Goal: Transaction & Acquisition: Purchase product/service

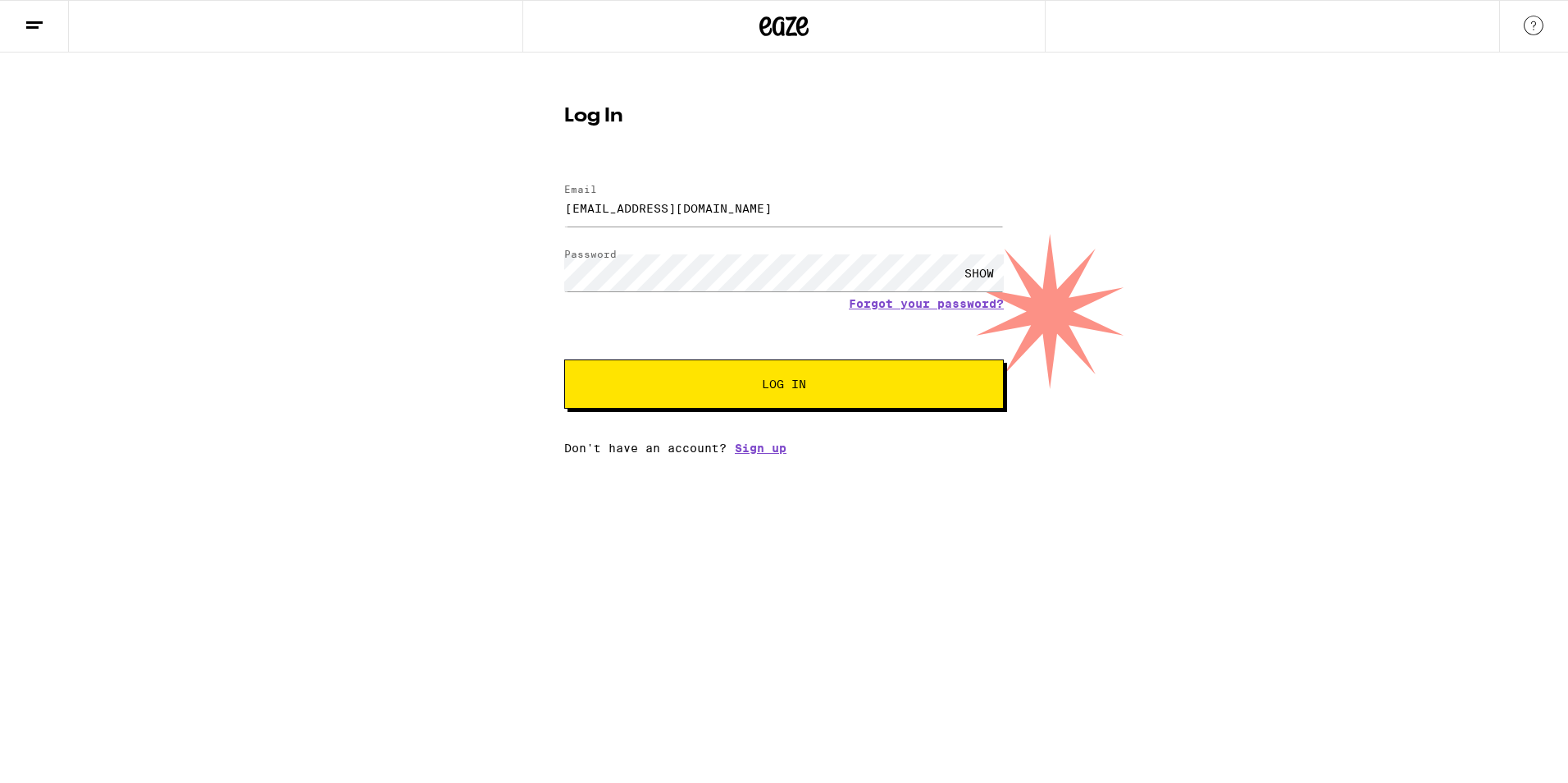
click at [714, 375] on button "Log In" at bounding box center [784, 384] width 439 height 49
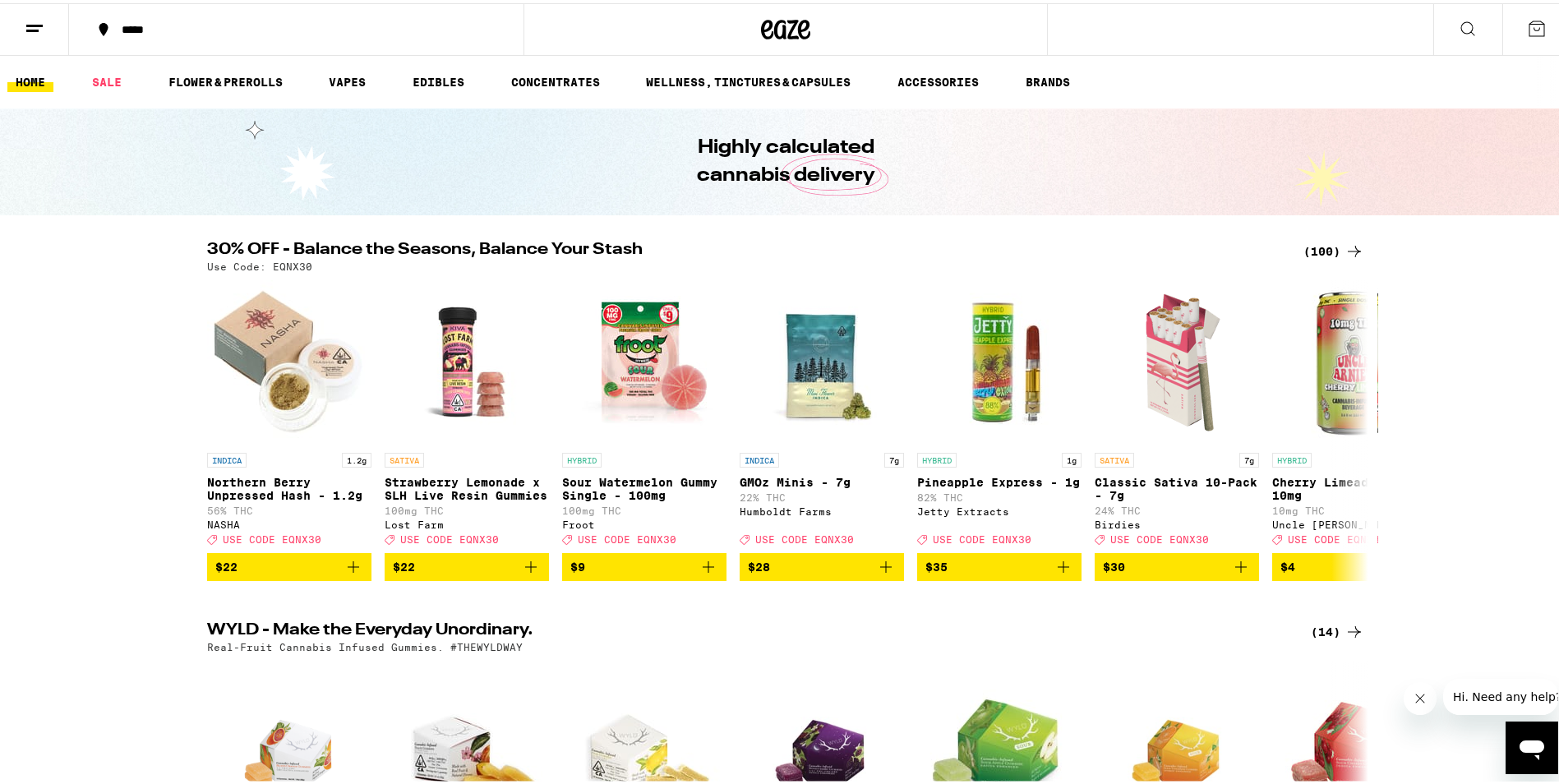
click at [216, 32] on button "*****" at bounding box center [297, 26] width 455 height 49
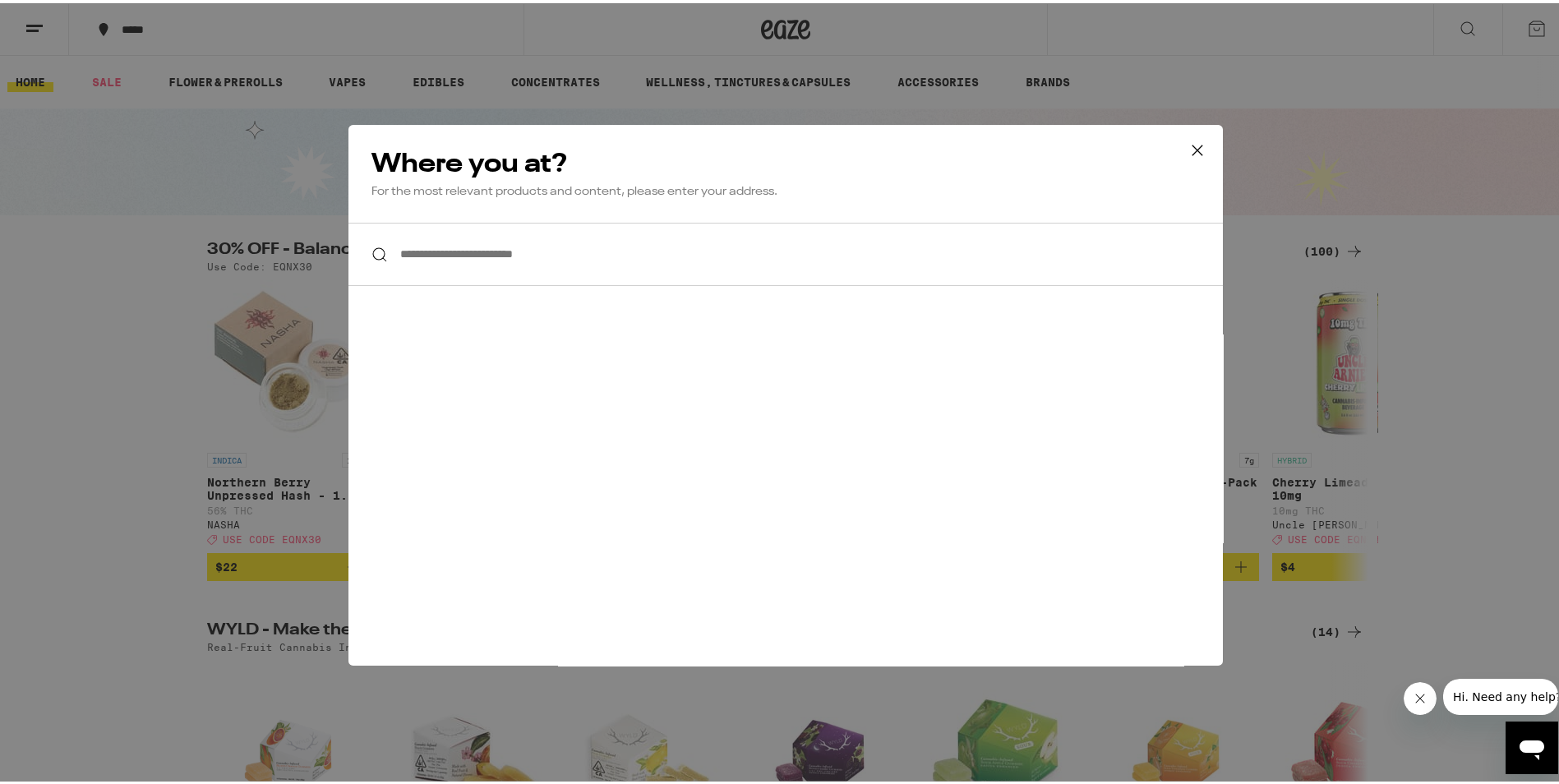
click at [546, 262] on input "**********" at bounding box center [785, 251] width 874 height 64
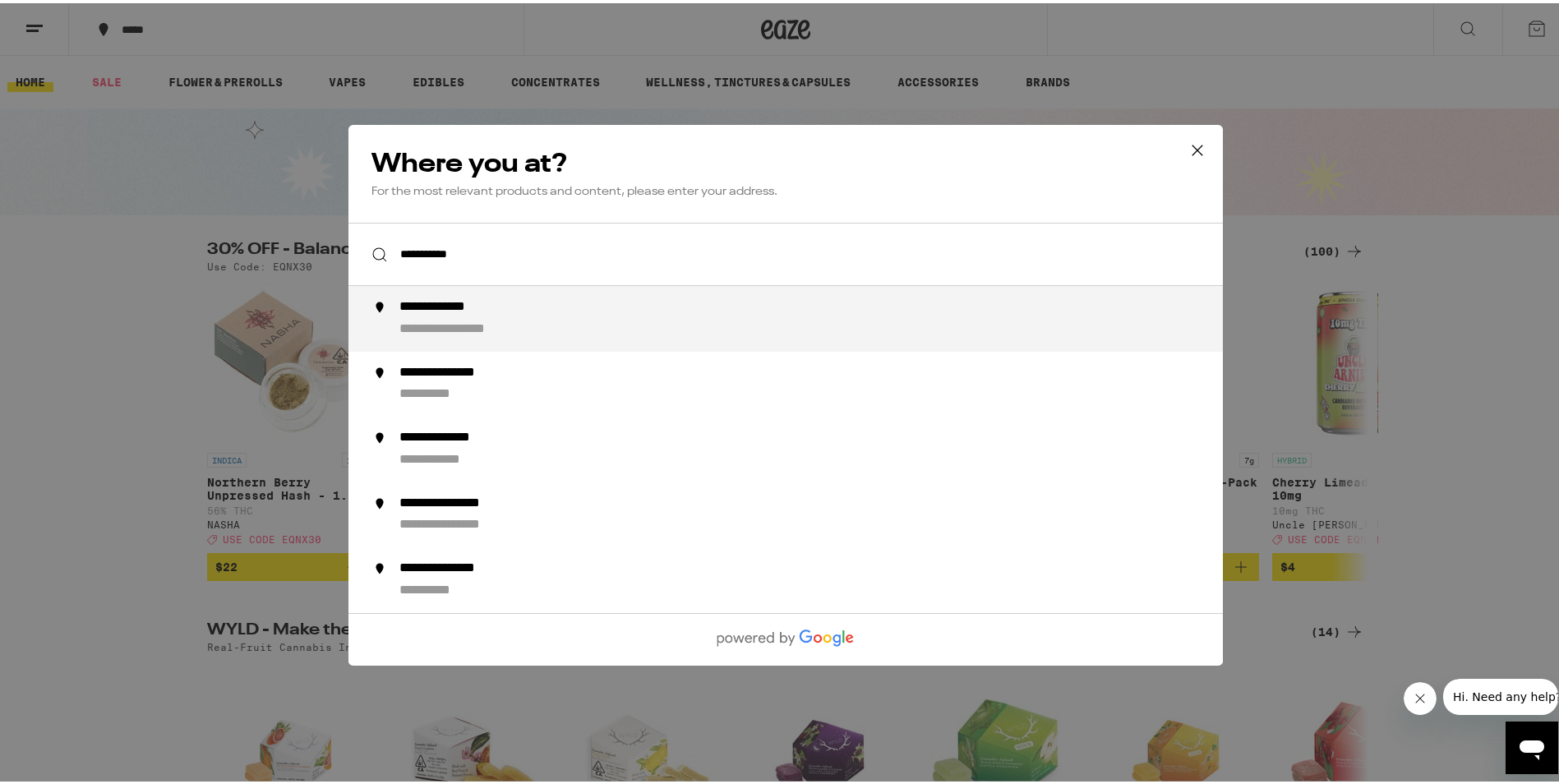
click at [542, 307] on div "**********" at bounding box center [818, 315] width 838 height 39
type input "**********"
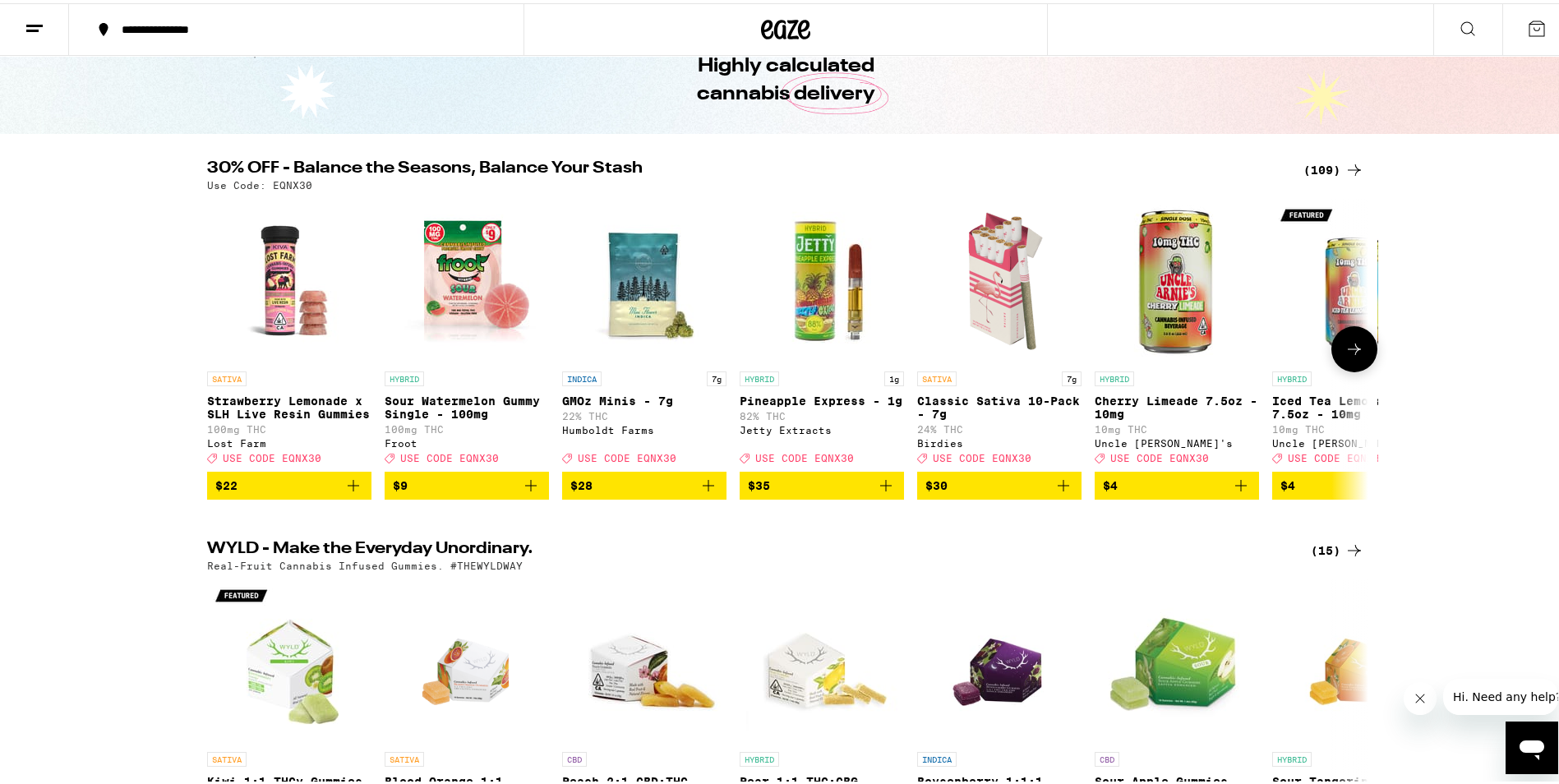
scroll to position [411, 0]
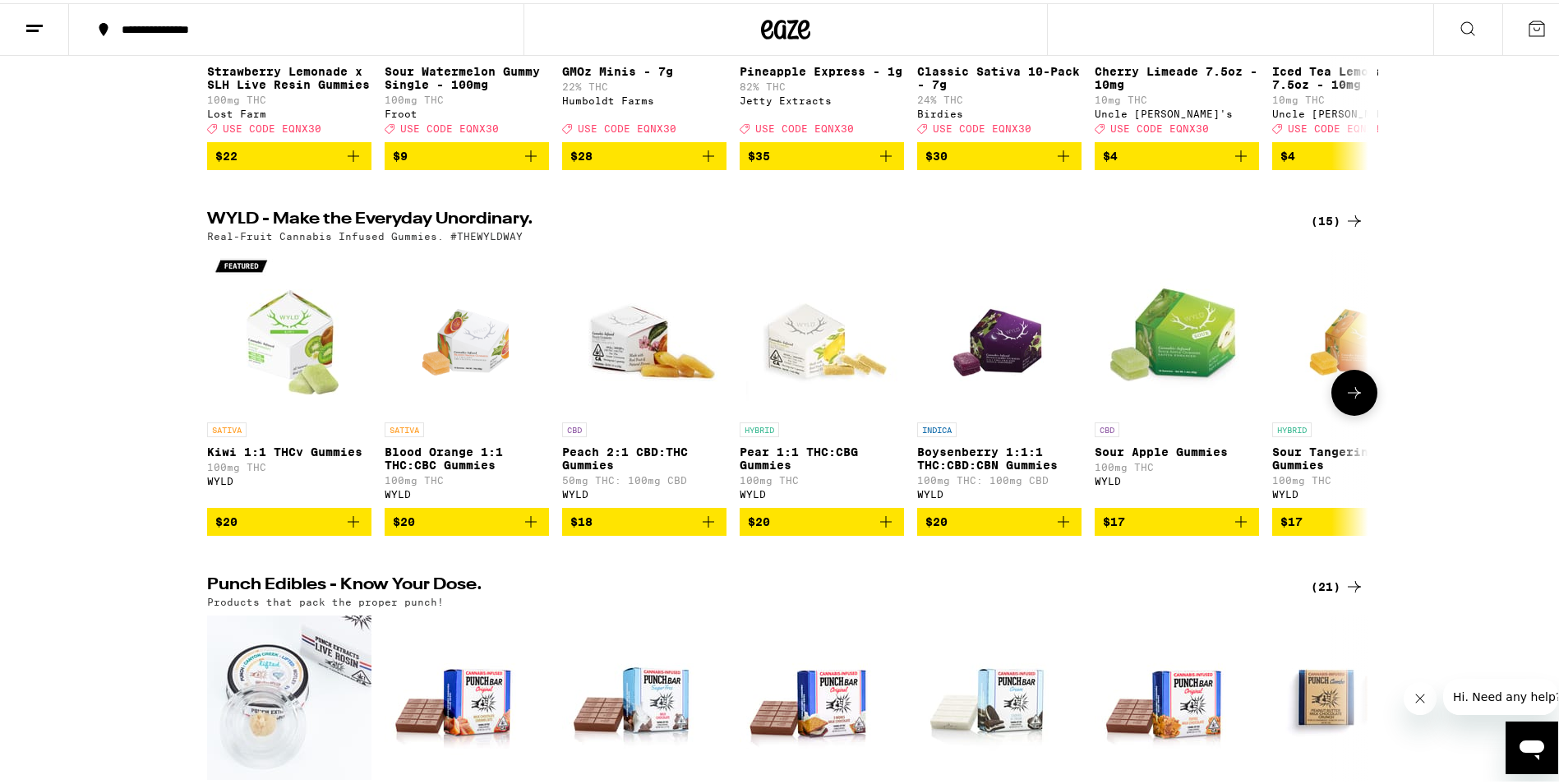
click at [1348, 399] on icon at bounding box center [1354, 389] width 20 height 20
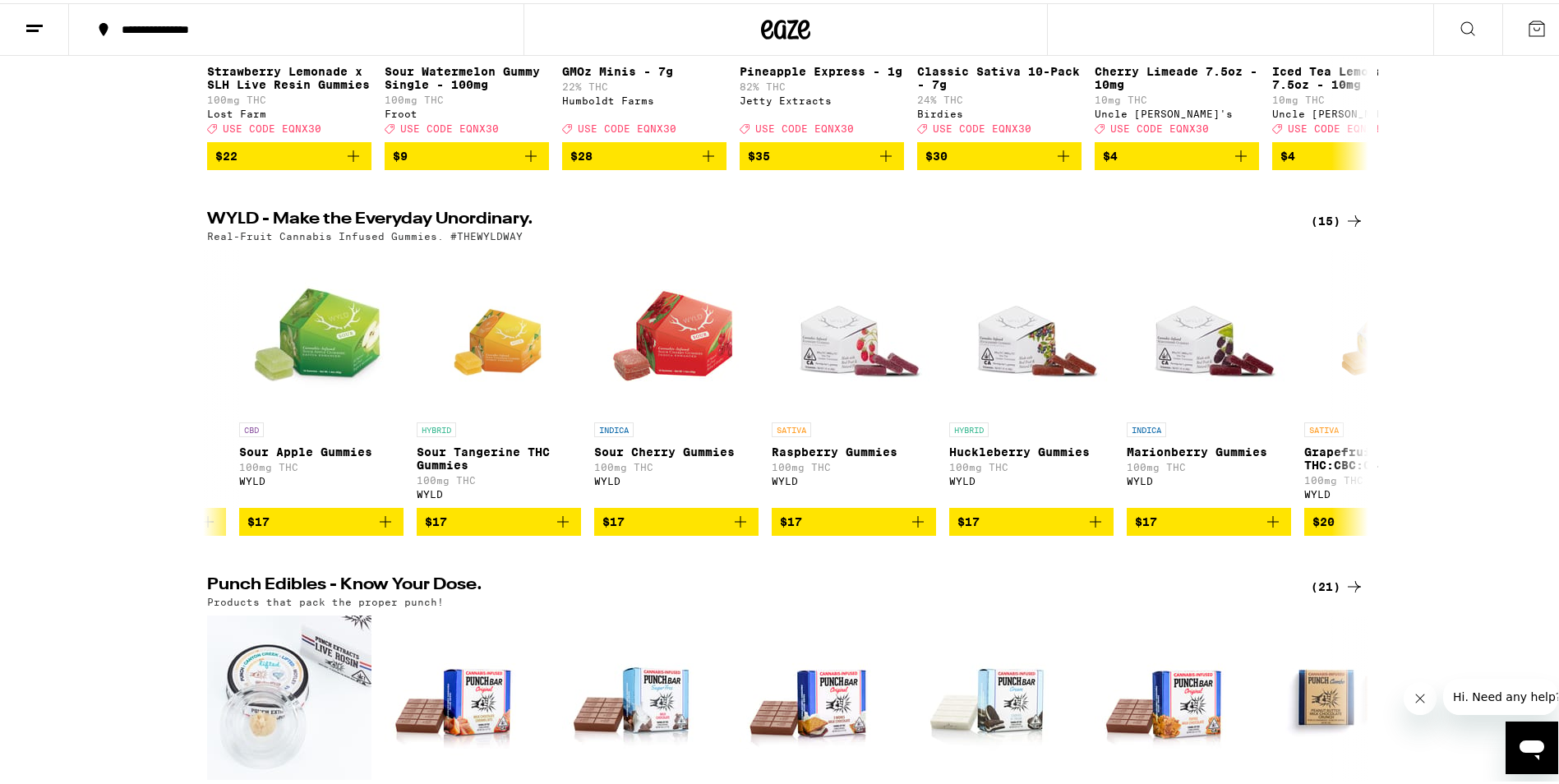
scroll to position [0, 978]
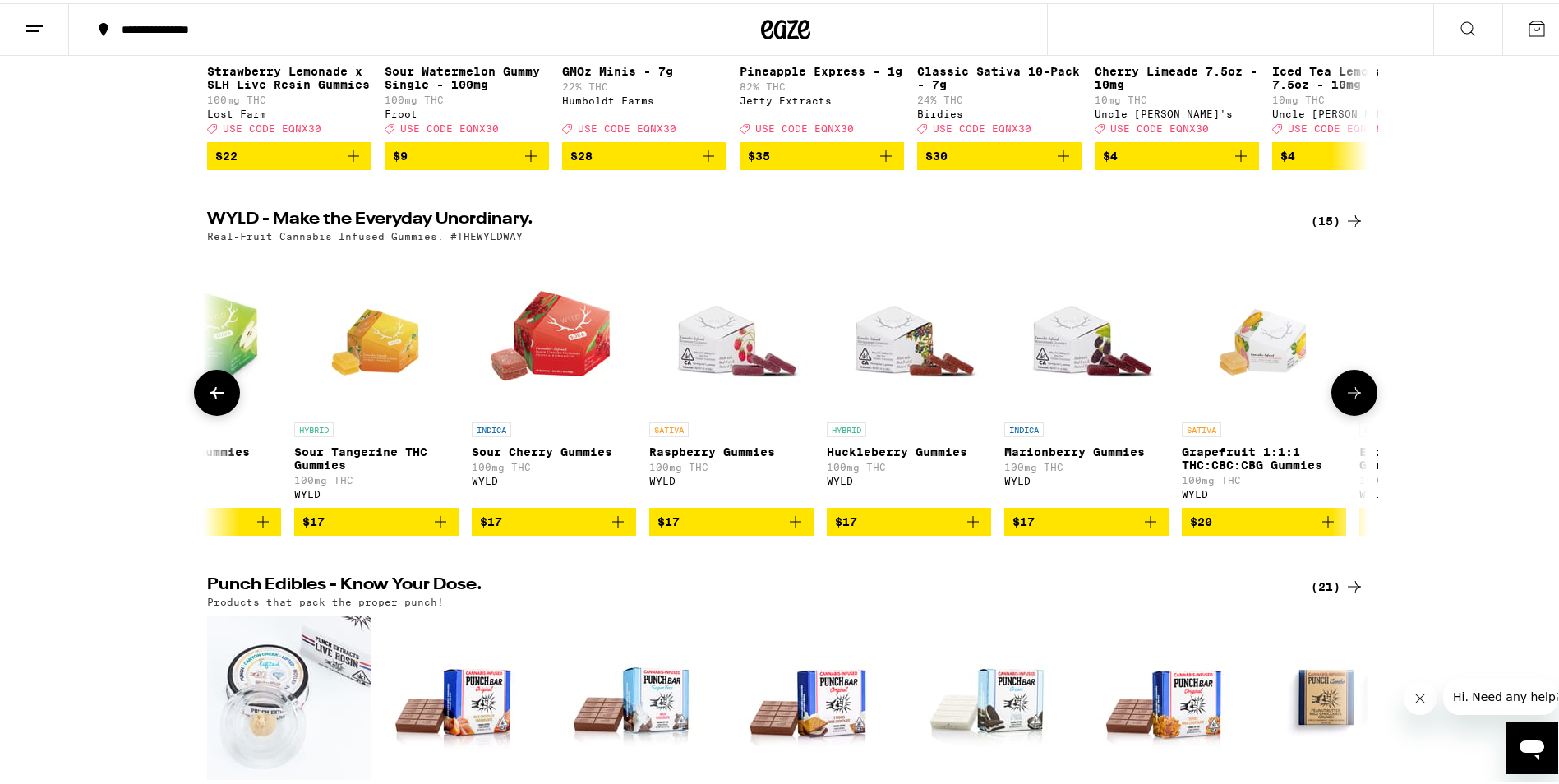
click at [438, 528] on icon "Add to bag" at bounding box center [440, 518] width 20 height 20
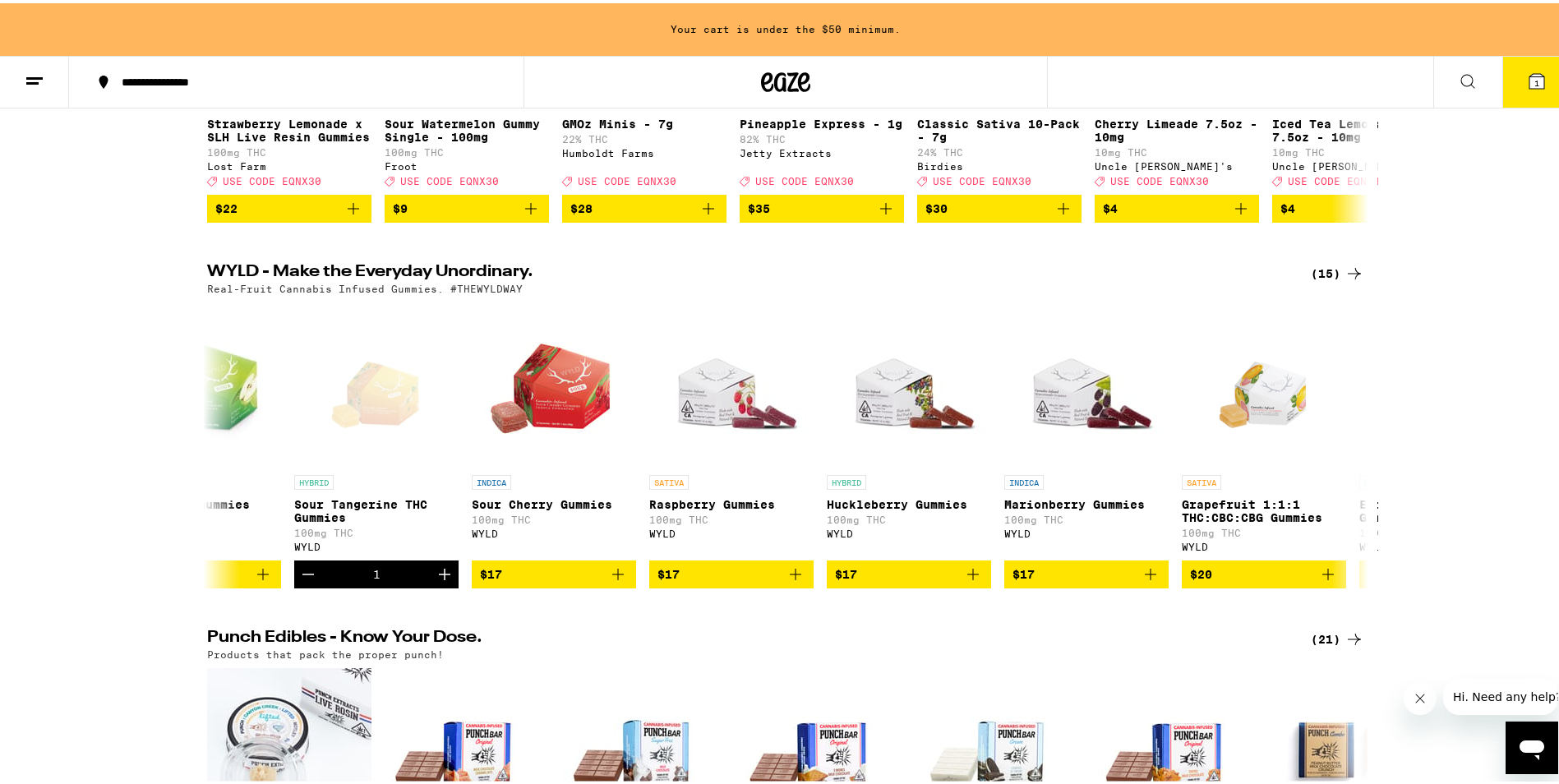
scroll to position [464, 0]
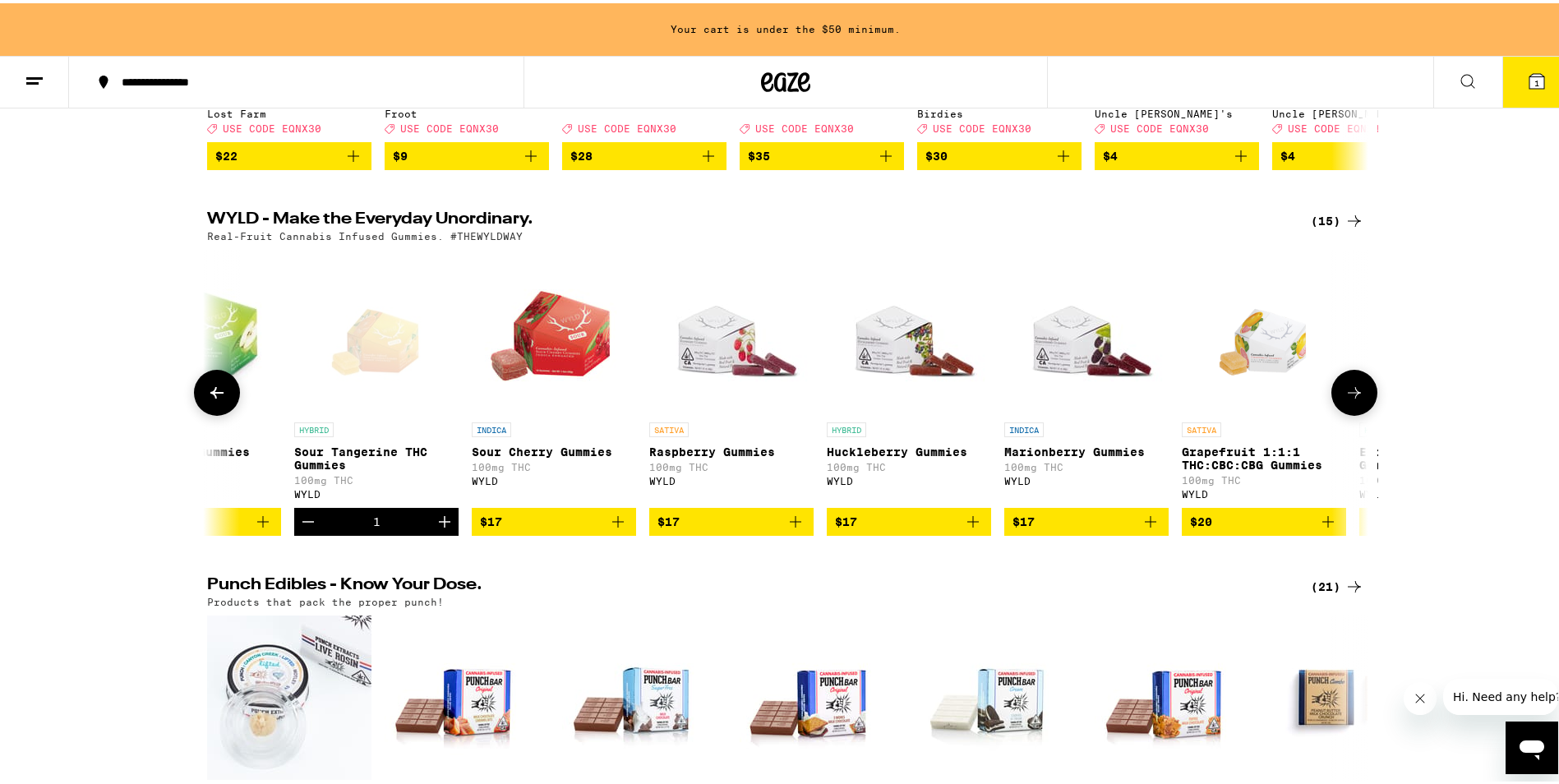
click at [971, 528] on icon "Add to bag" at bounding box center [973, 518] width 20 height 20
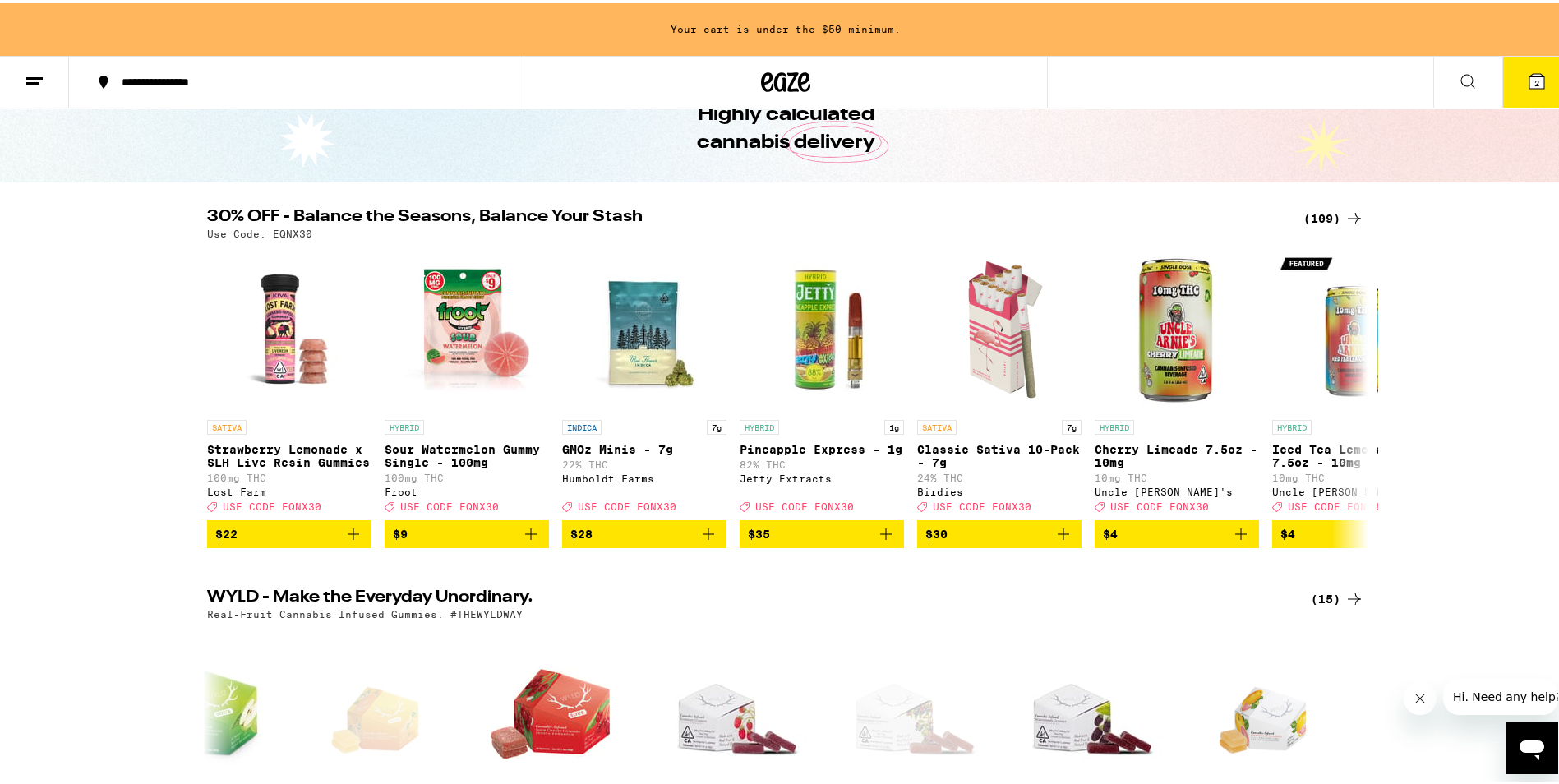
scroll to position [53, 0]
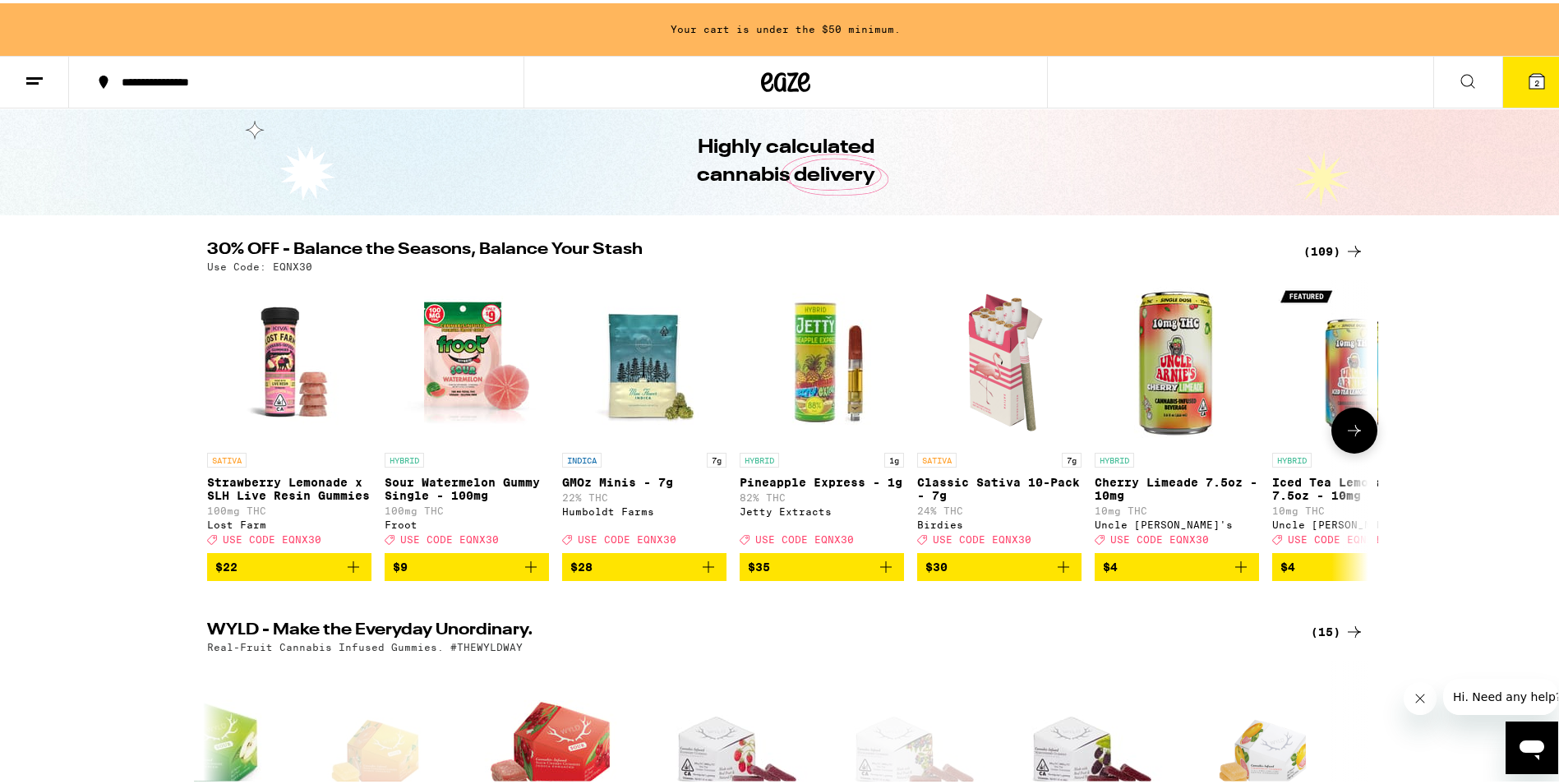
click at [1058, 569] on icon "Add to bag" at bounding box center [1063, 563] width 12 height 12
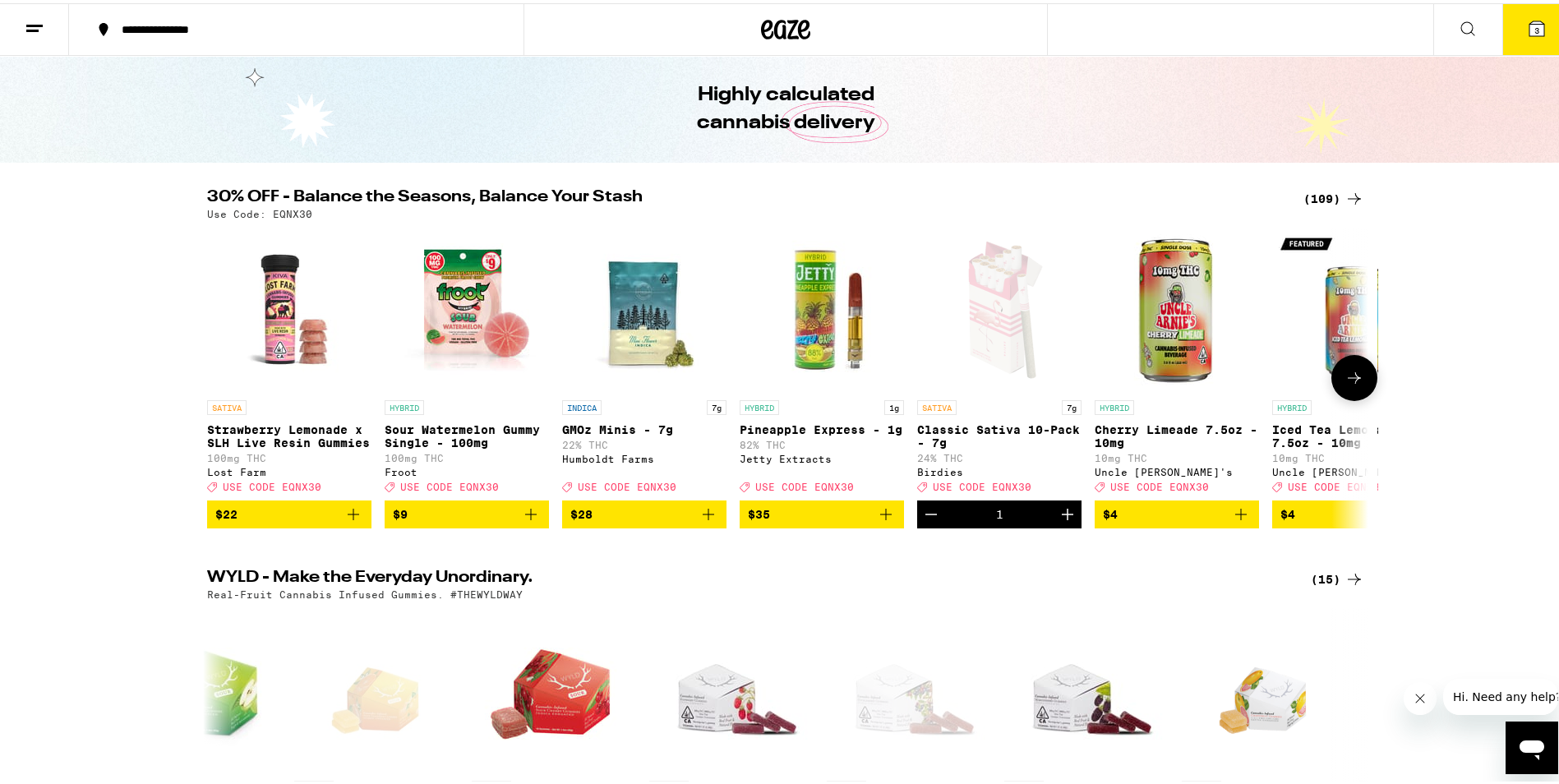
scroll to position [0, 0]
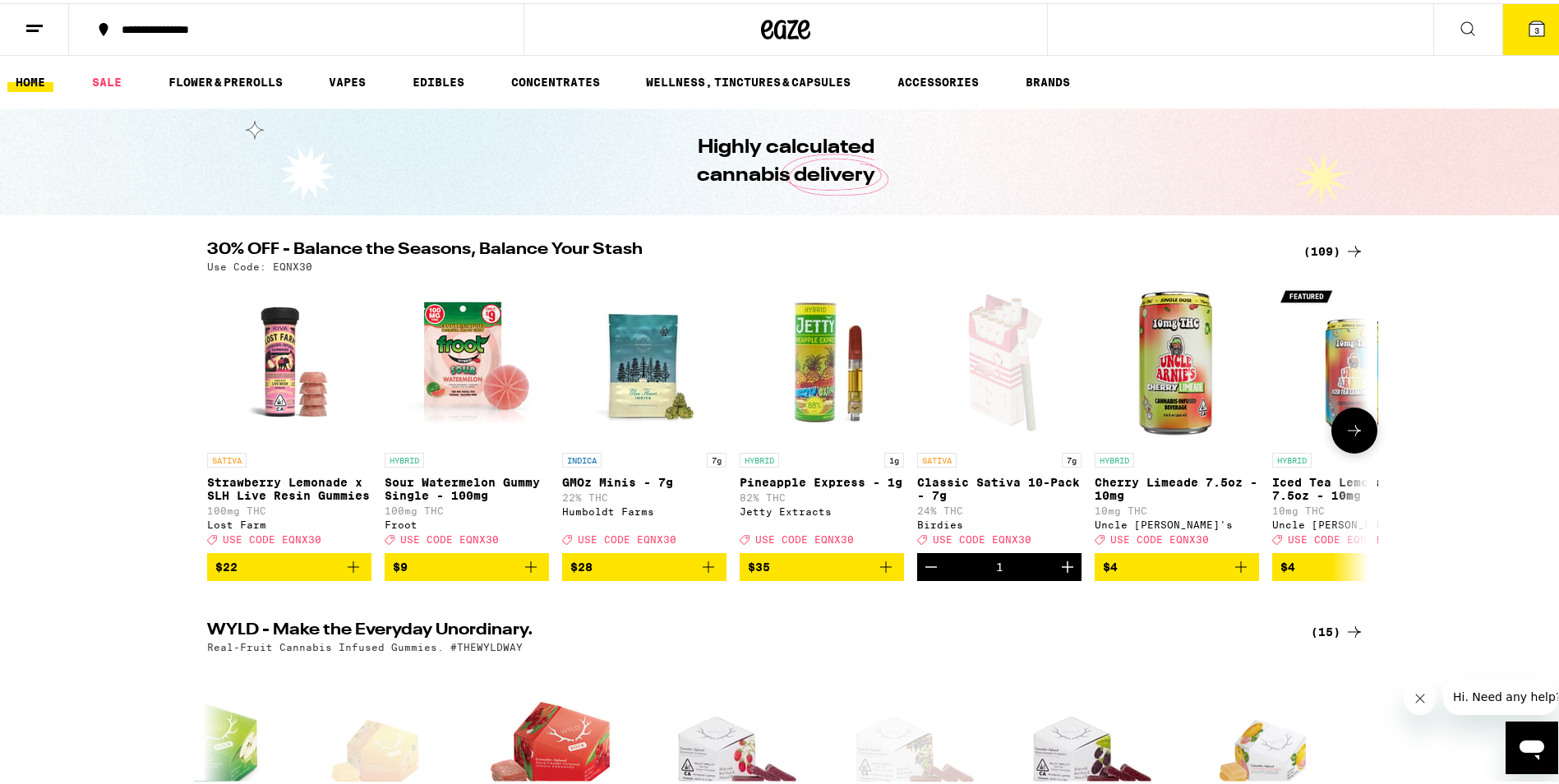
click at [1359, 446] on button at bounding box center [1354, 427] width 46 height 46
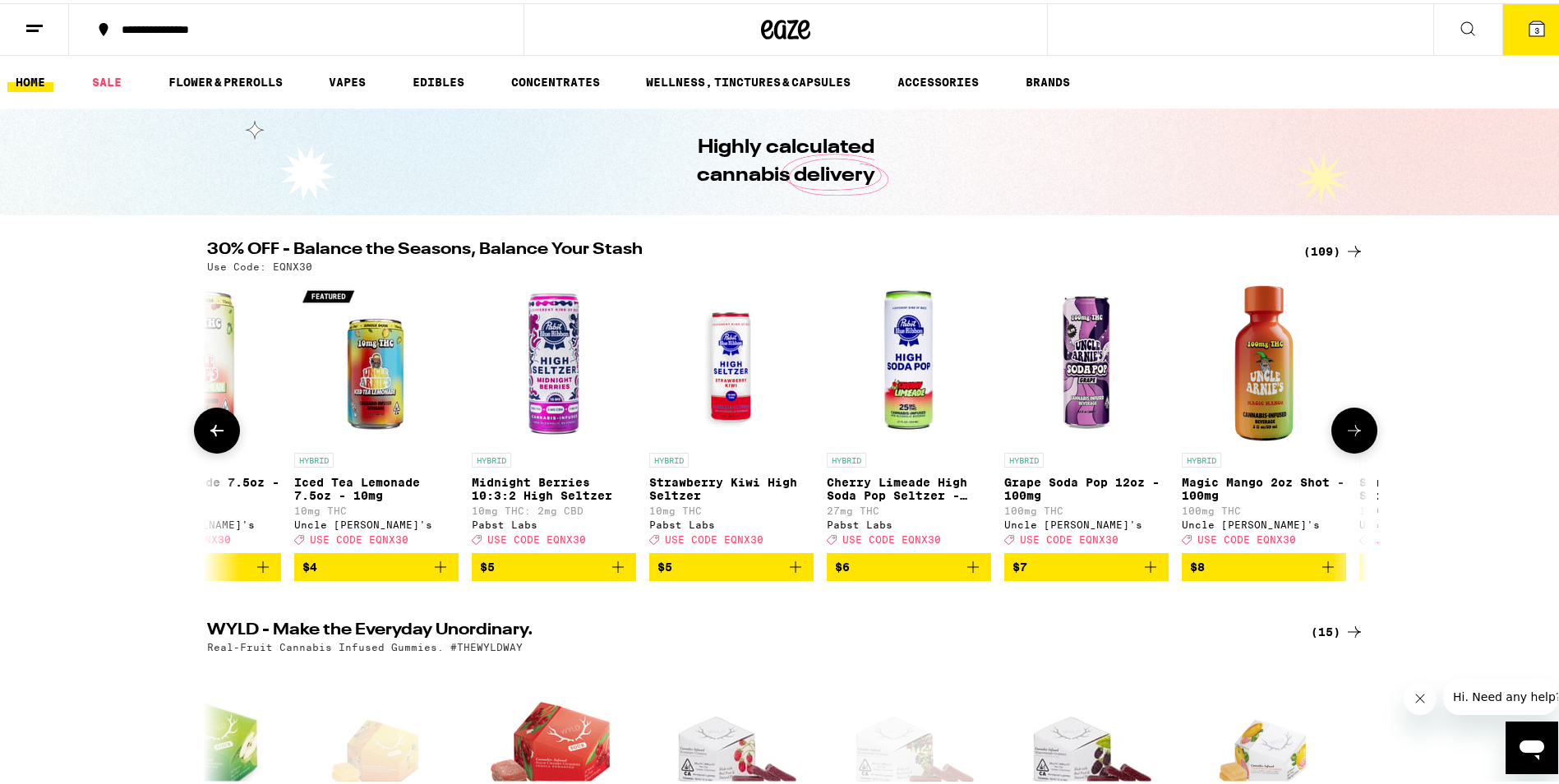
click at [1360, 446] on button at bounding box center [1354, 427] width 46 height 46
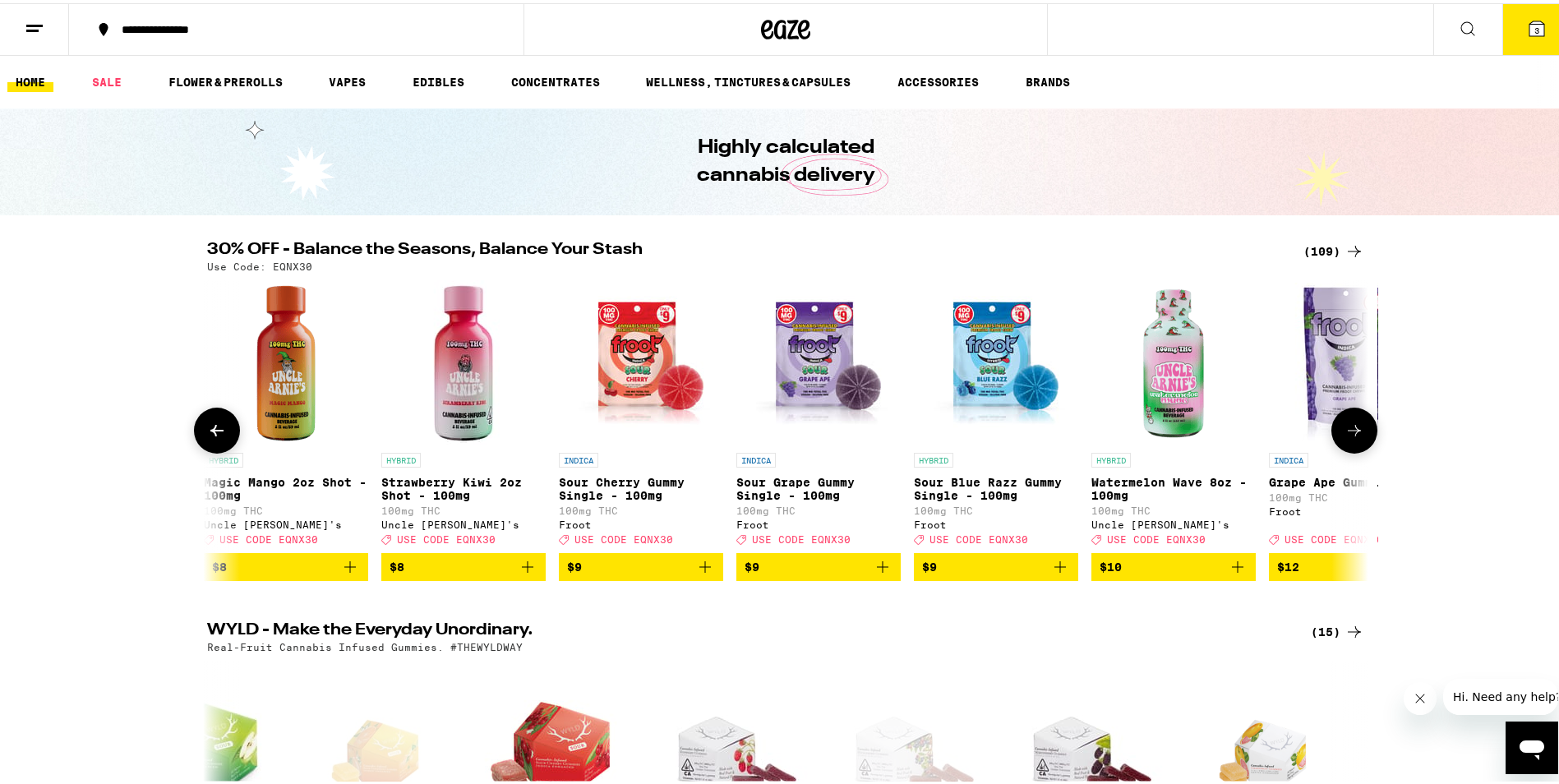
click at [1362, 446] on button at bounding box center [1354, 427] width 46 height 46
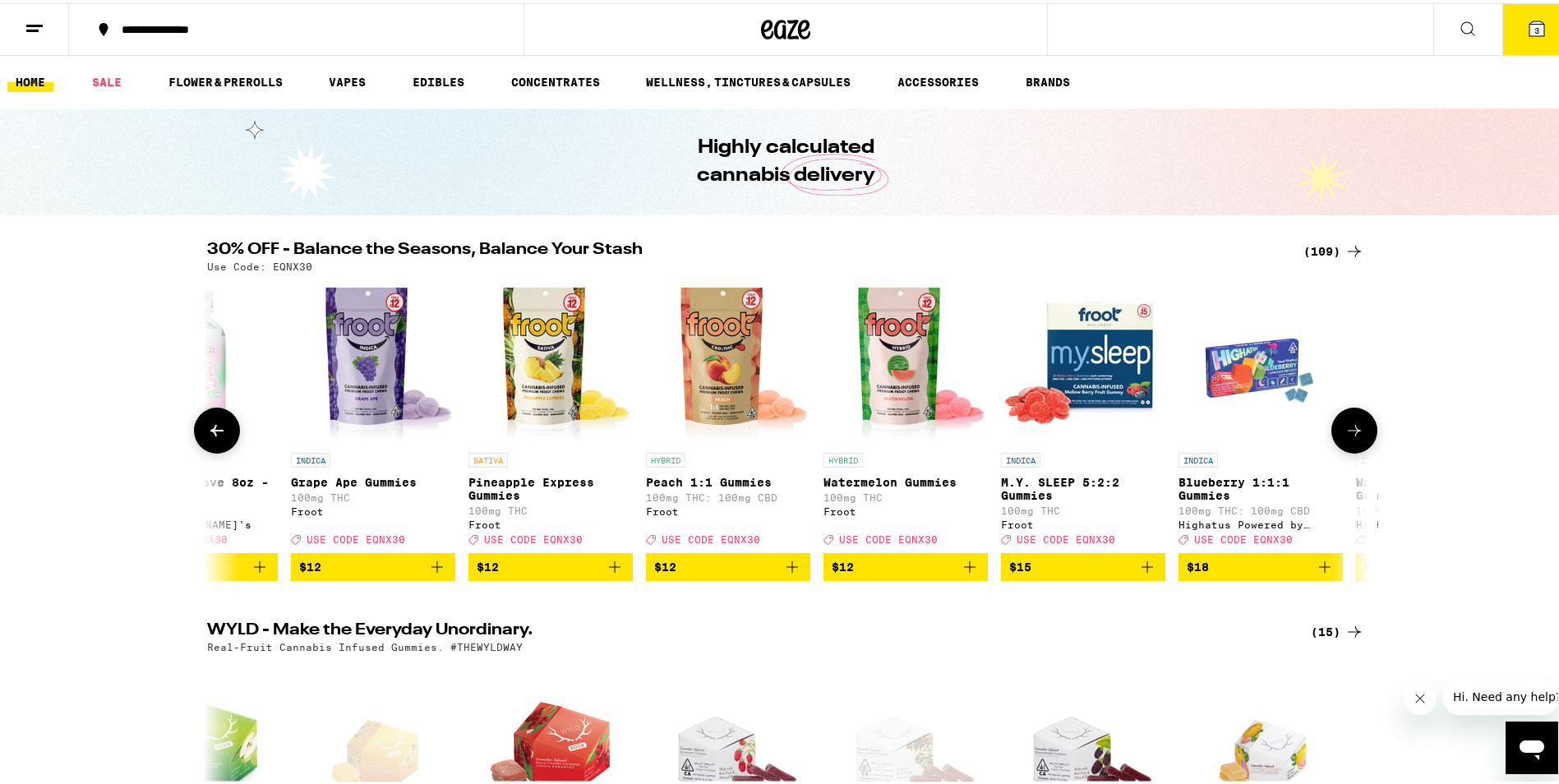
click at [1362, 445] on button at bounding box center [1354, 427] width 46 height 46
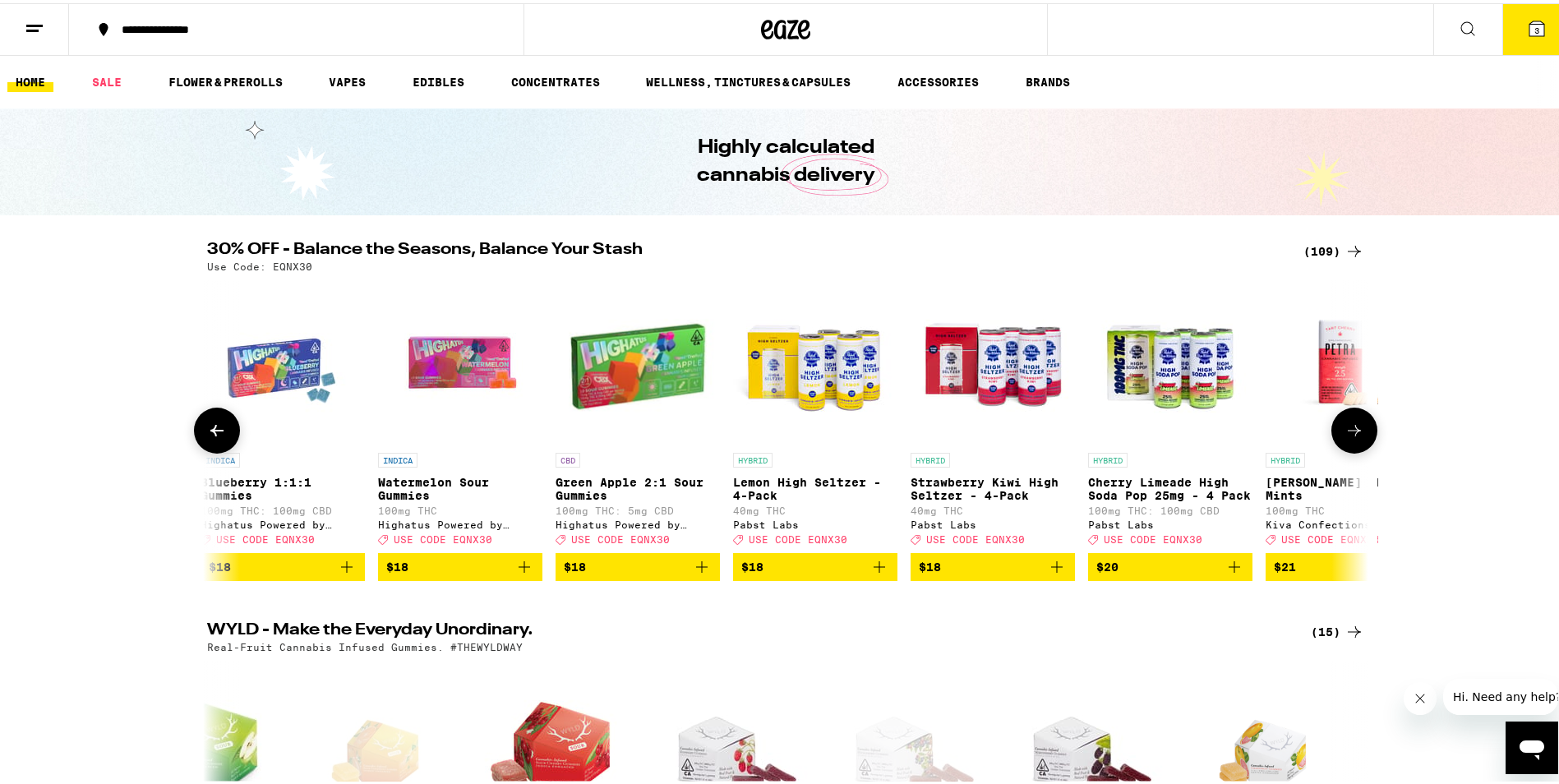
click at [1362, 444] on button at bounding box center [1354, 427] width 46 height 46
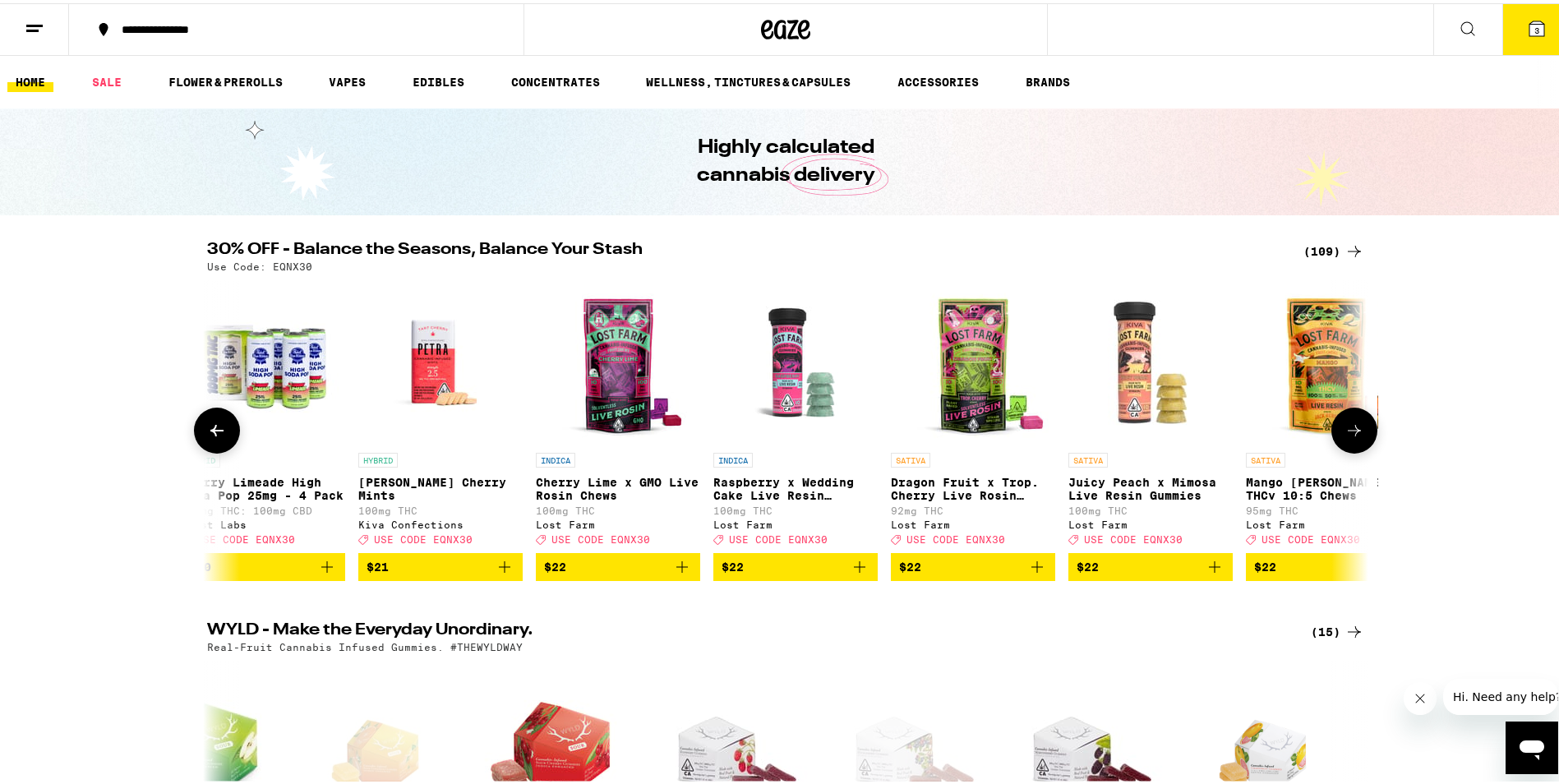
scroll to position [0, 4889]
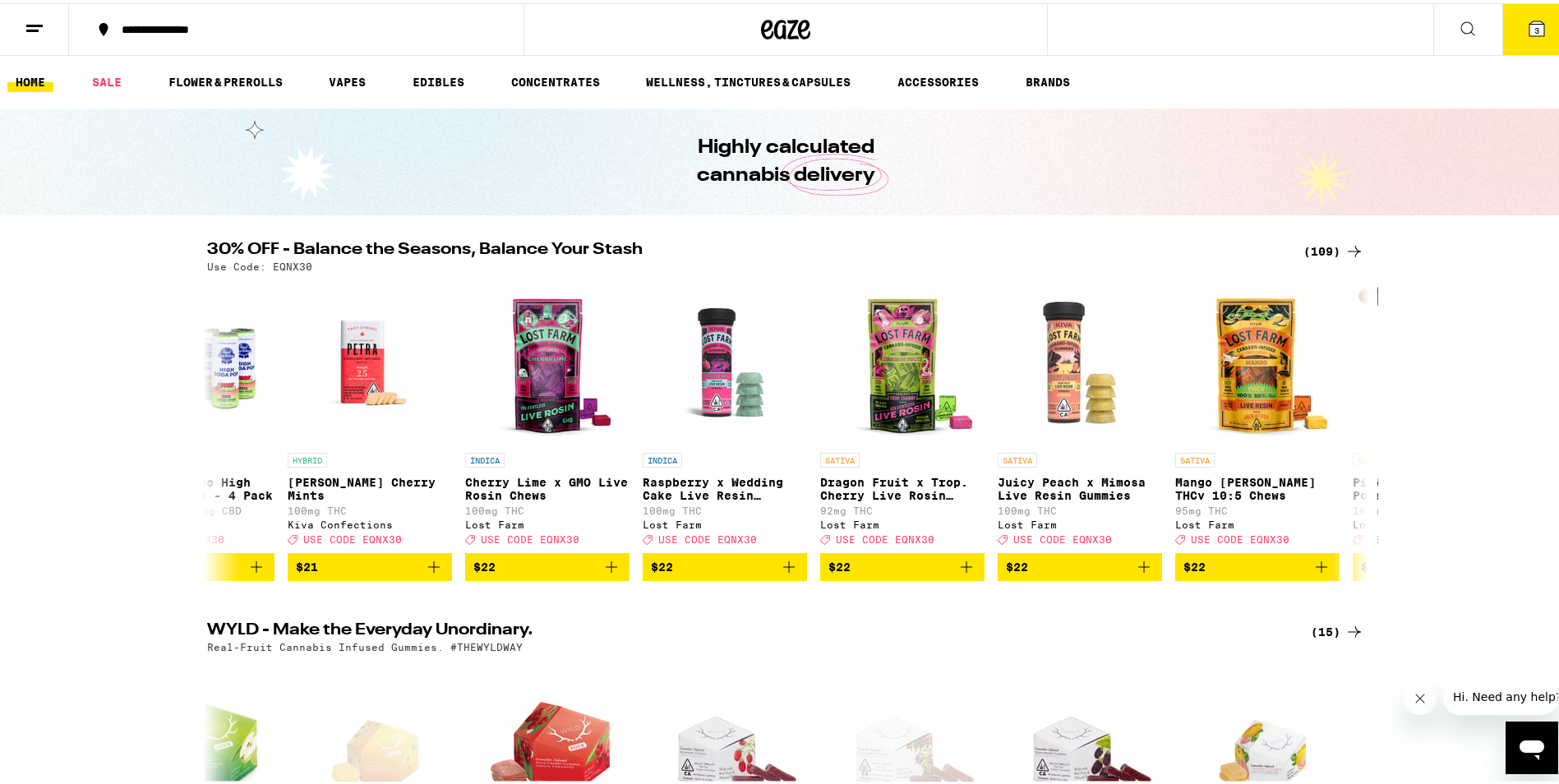
click at [1330, 251] on div "(109)" at bounding box center [1333, 248] width 61 height 20
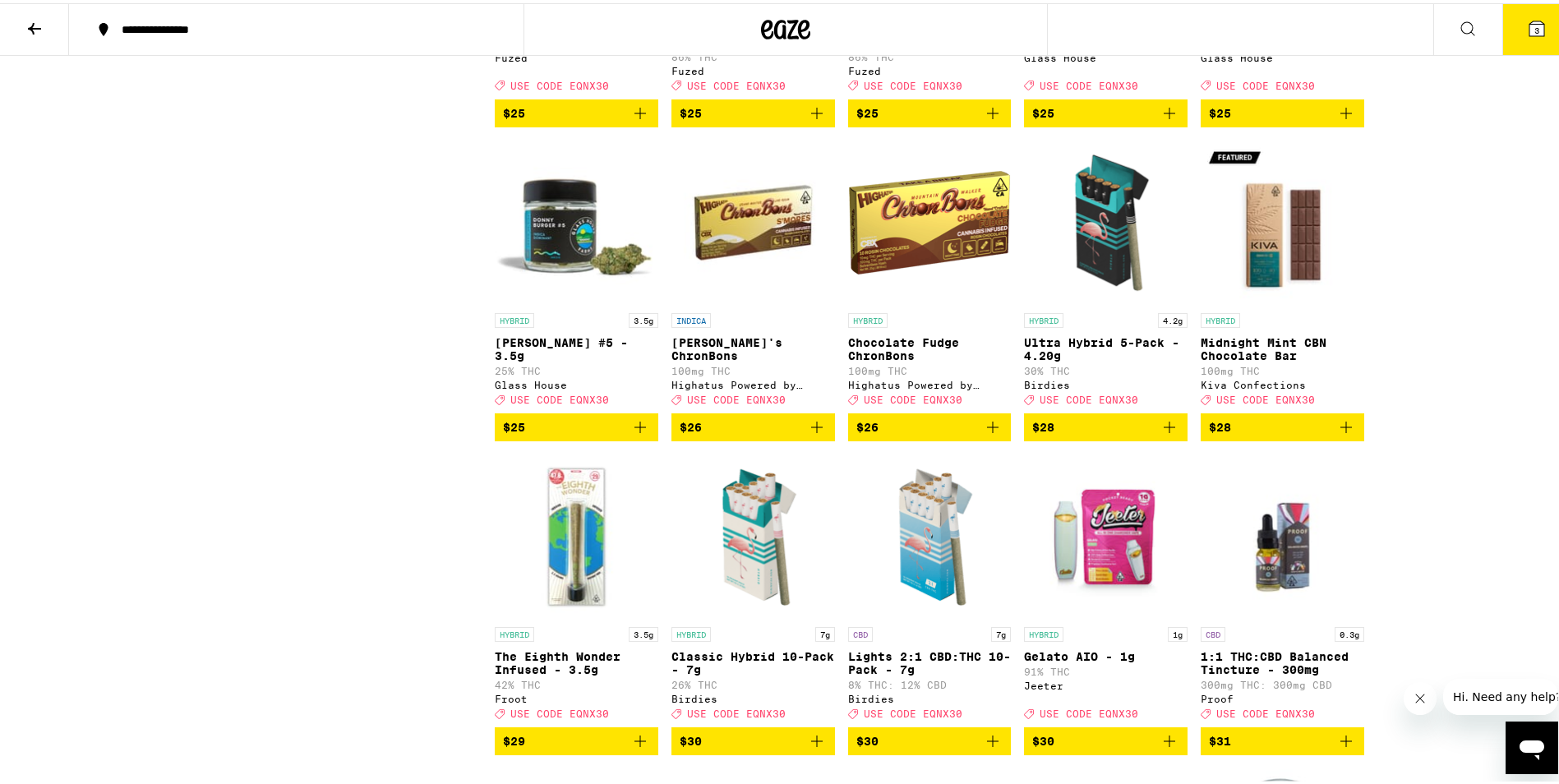
scroll to position [3780, 0]
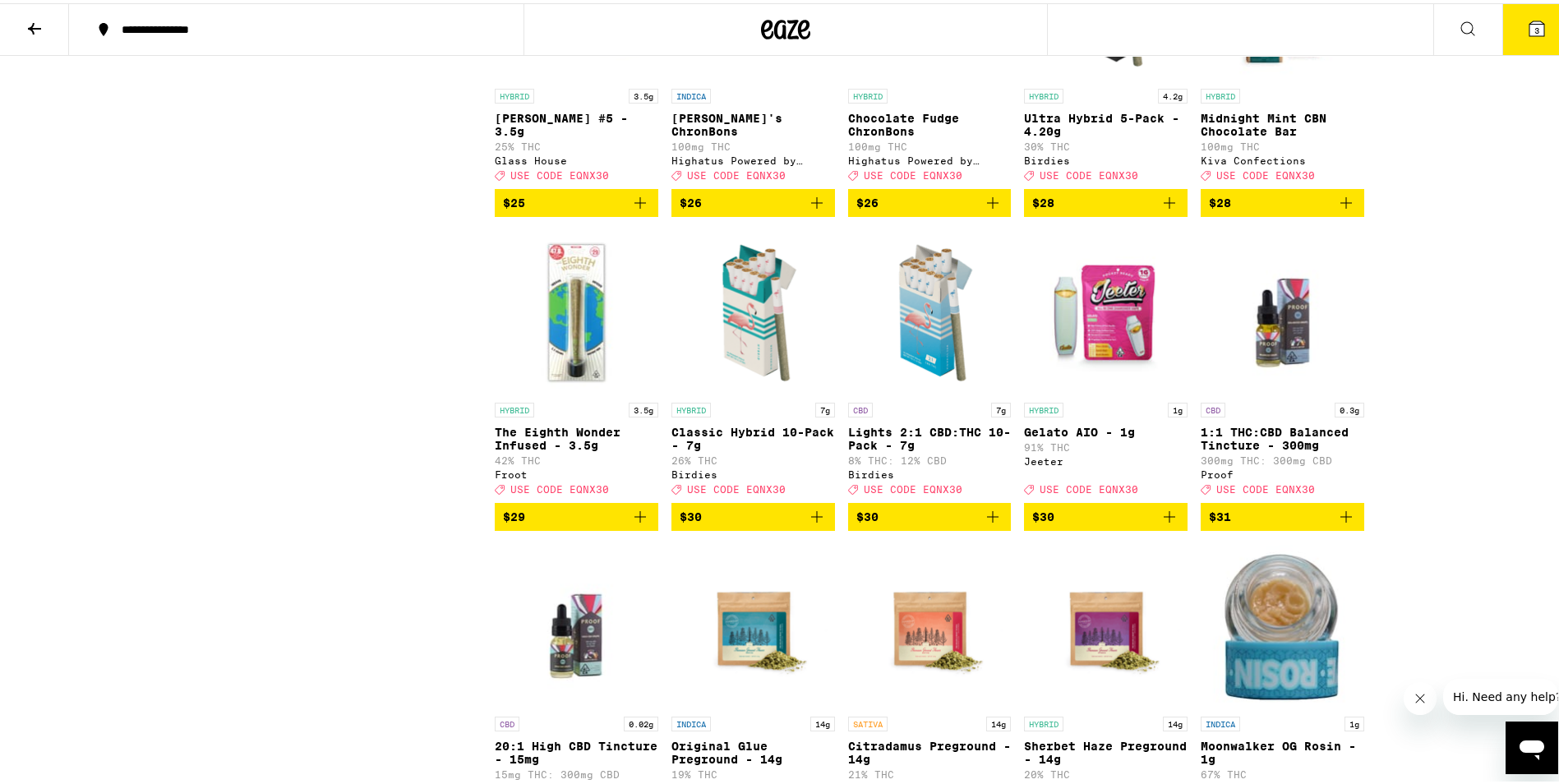
click at [811, 523] on icon "Add to bag" at bounding box center [817, 514] width 20 height 20
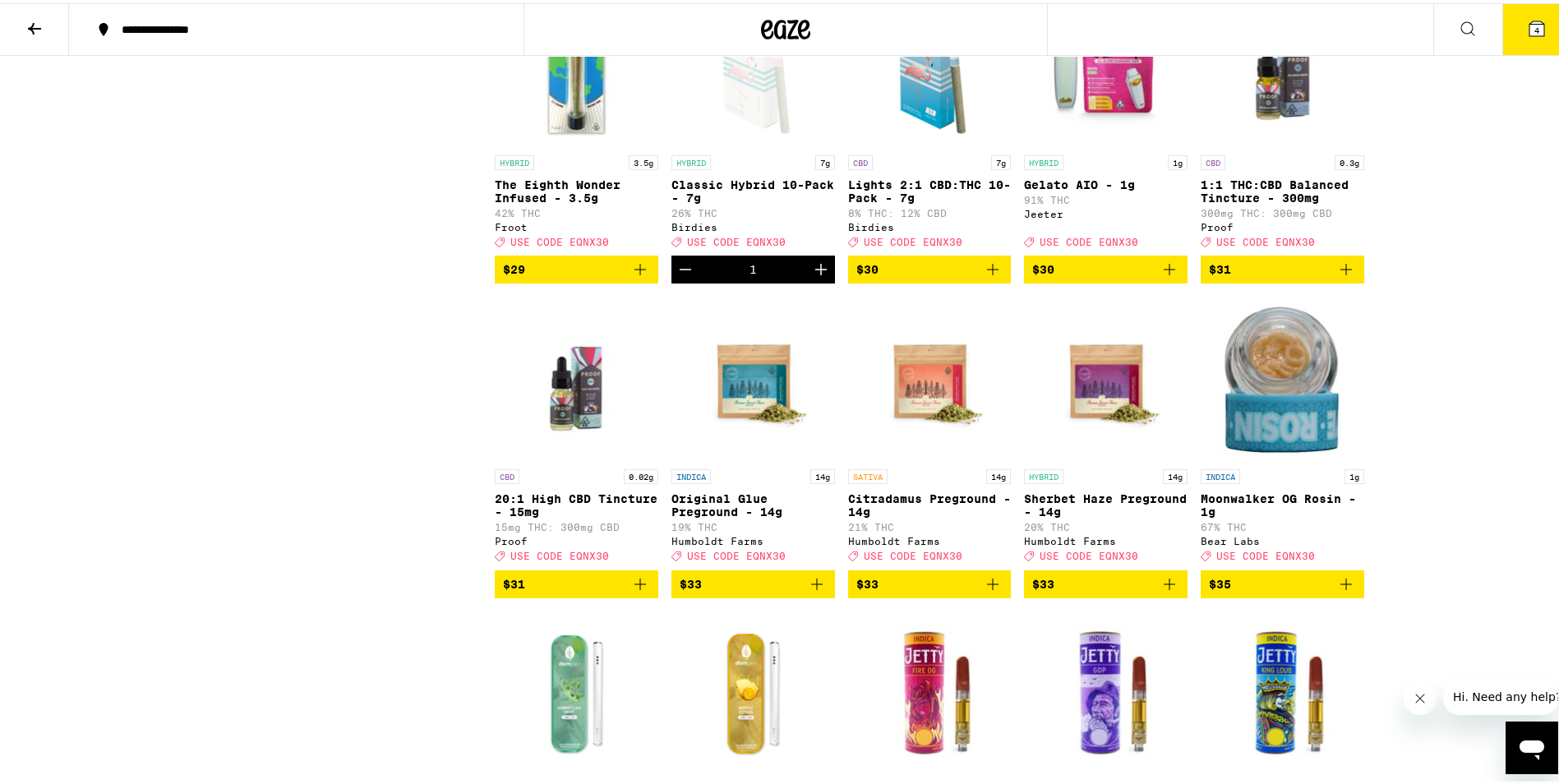
scroll to position [4108, 0]
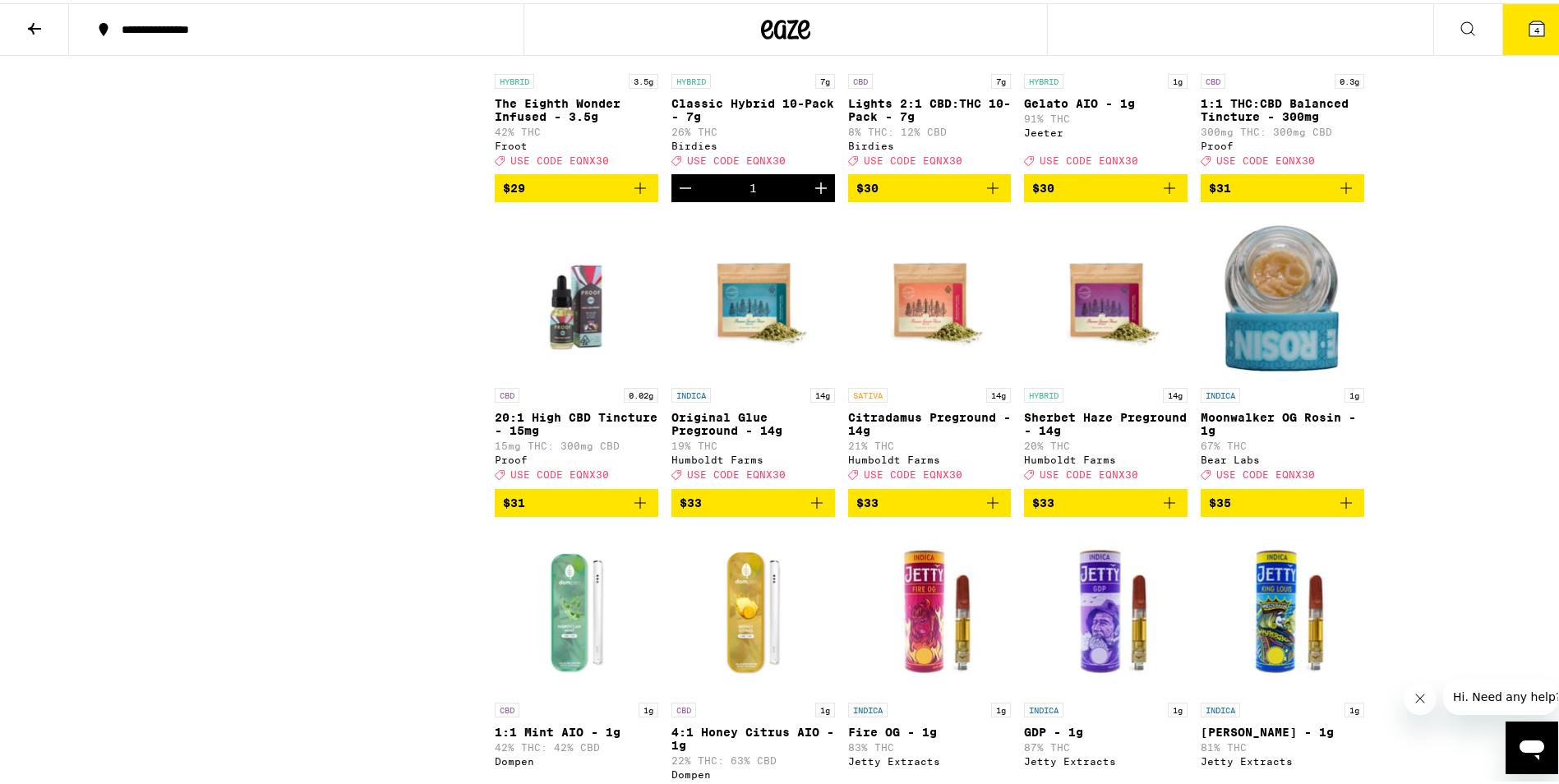
click at [1533, 25] on icon at bounding box center [1537, 25] width 20 height 20
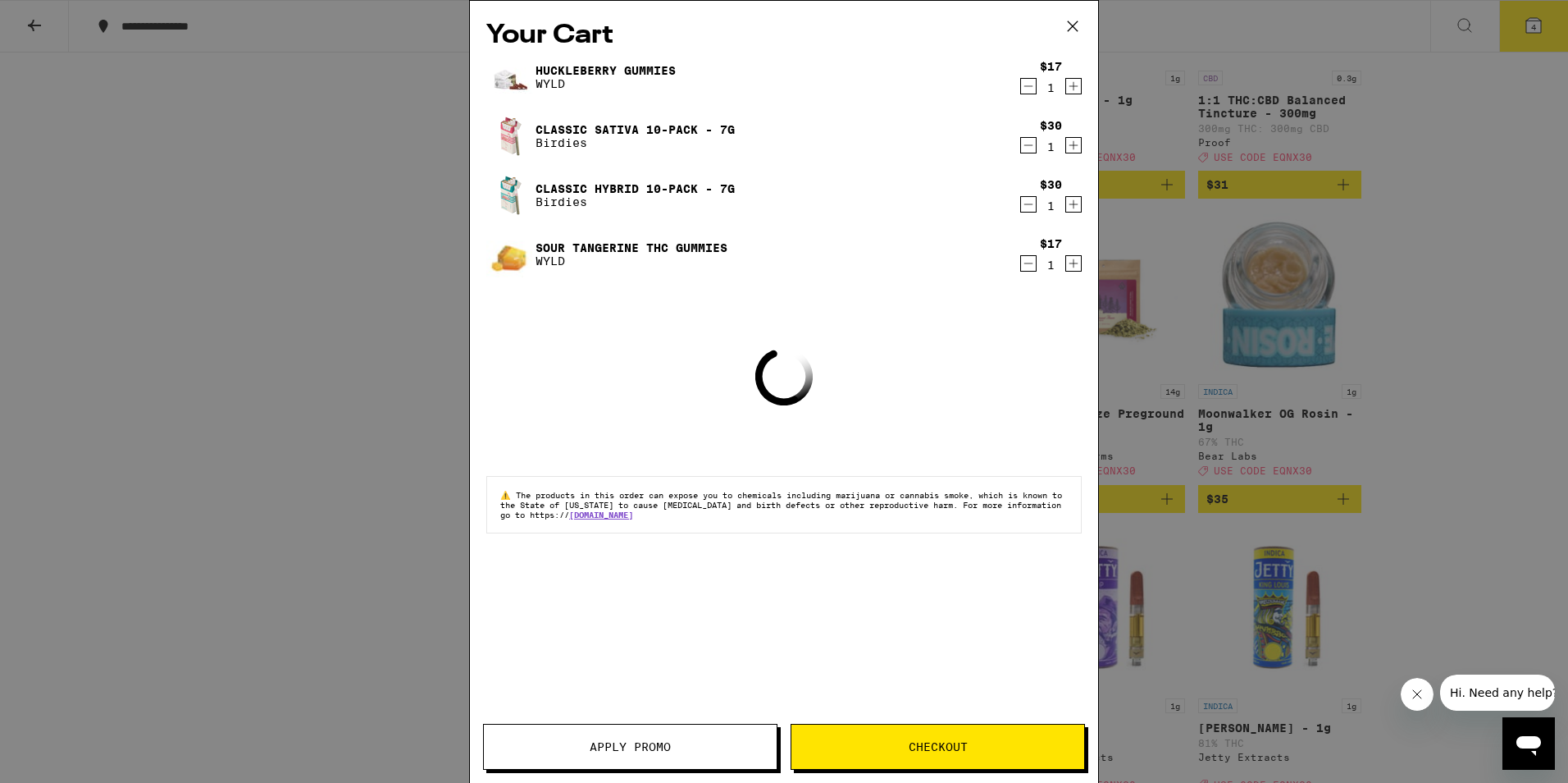
click at [705, 748] on span "Apply Promo" at bounding box center [630, 747] width 293 height 12
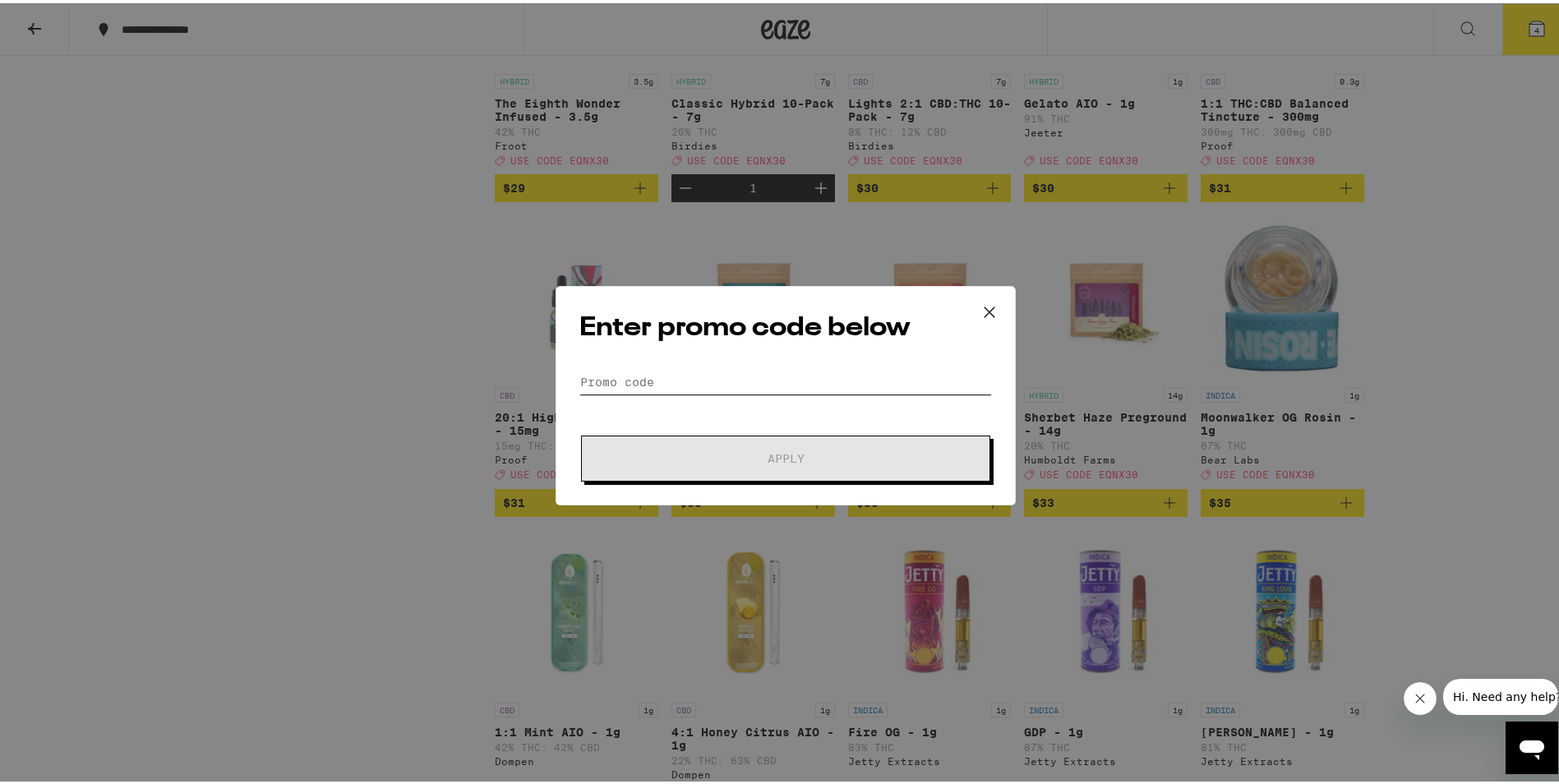
click at [747, 382] on input "Promo Code" at bounding box center [786, 378] width 413 height 25
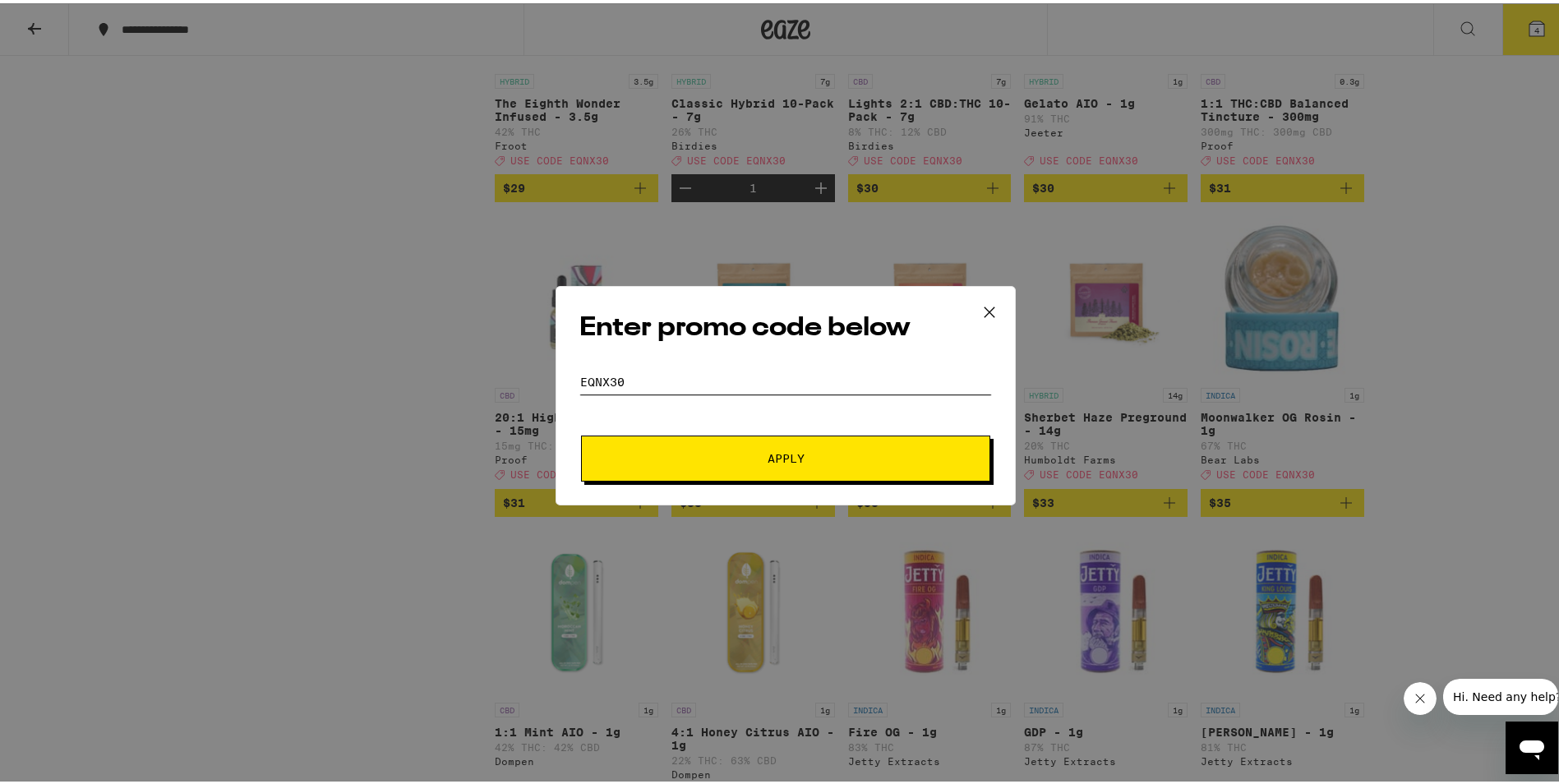
type input "EQNX30"
click at [581, 432] on button "Apply" at bounding box center [786, 455] width 409 height 46
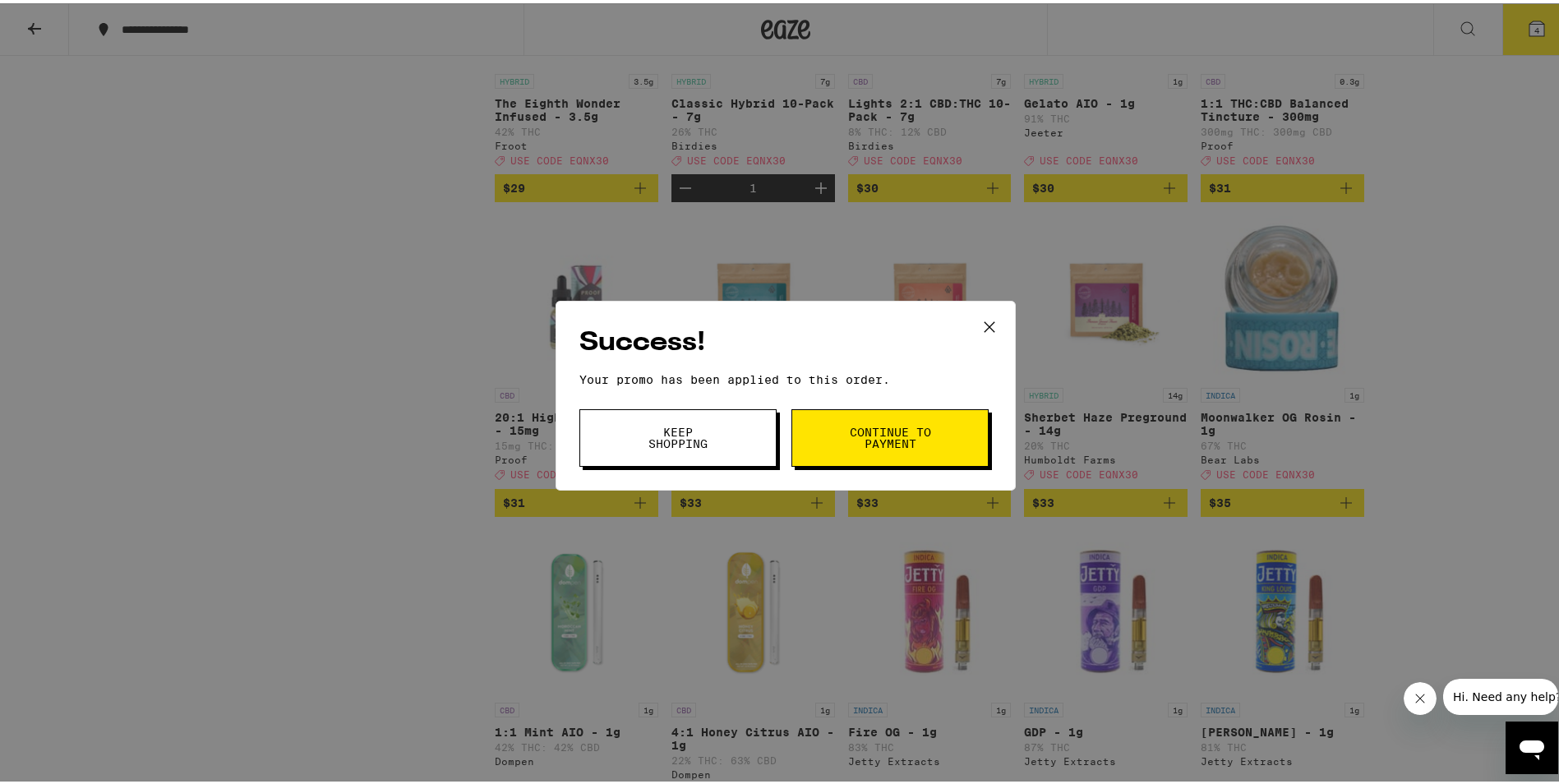
click at [876, 424] on span "Continue to payment" at bounding box center [890, 434] width 84 height 23
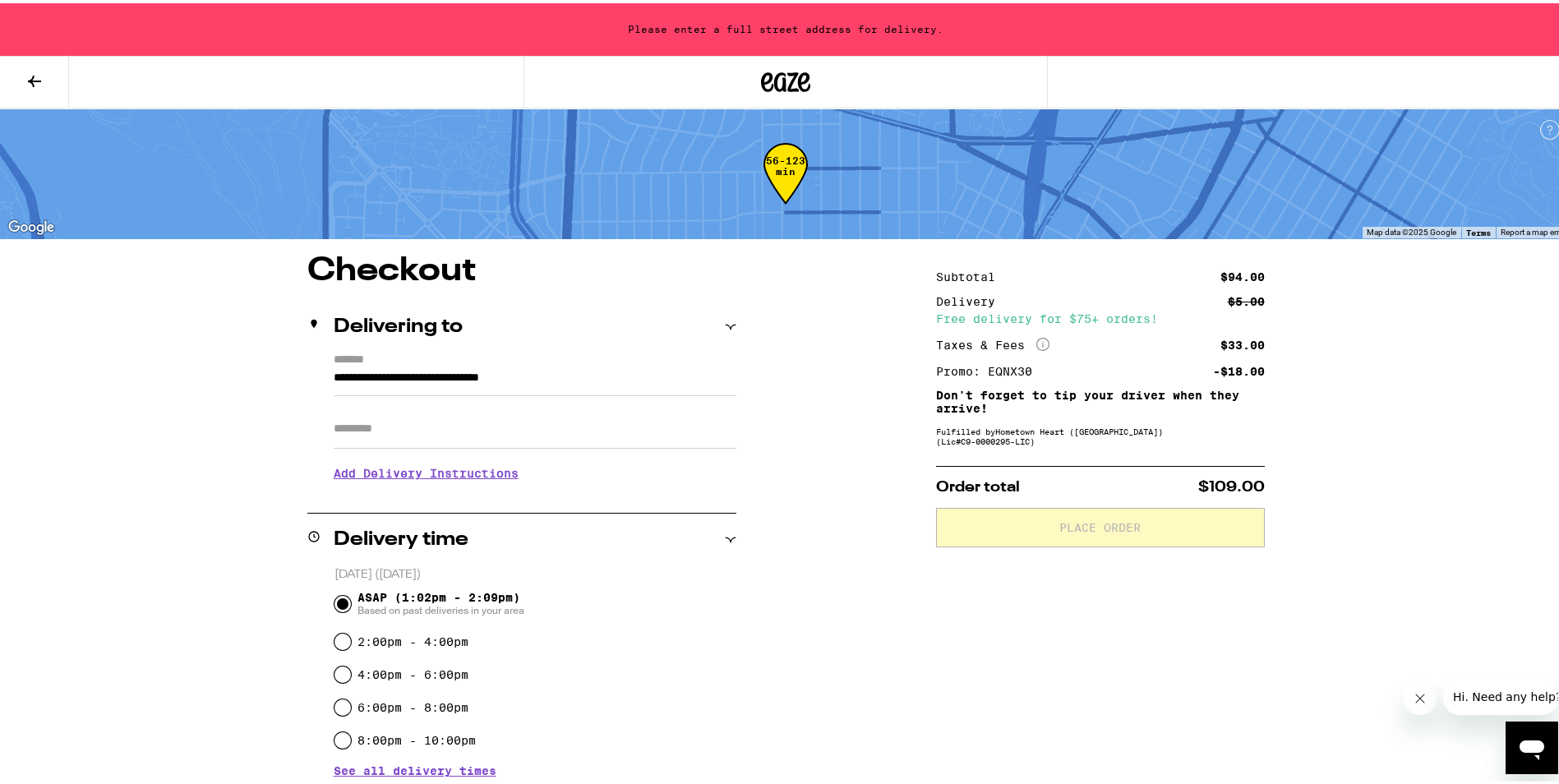
click at [390, 477] on h3 "Add Delivery Instructions" at bounding box center [535, 470] width 403 height 38
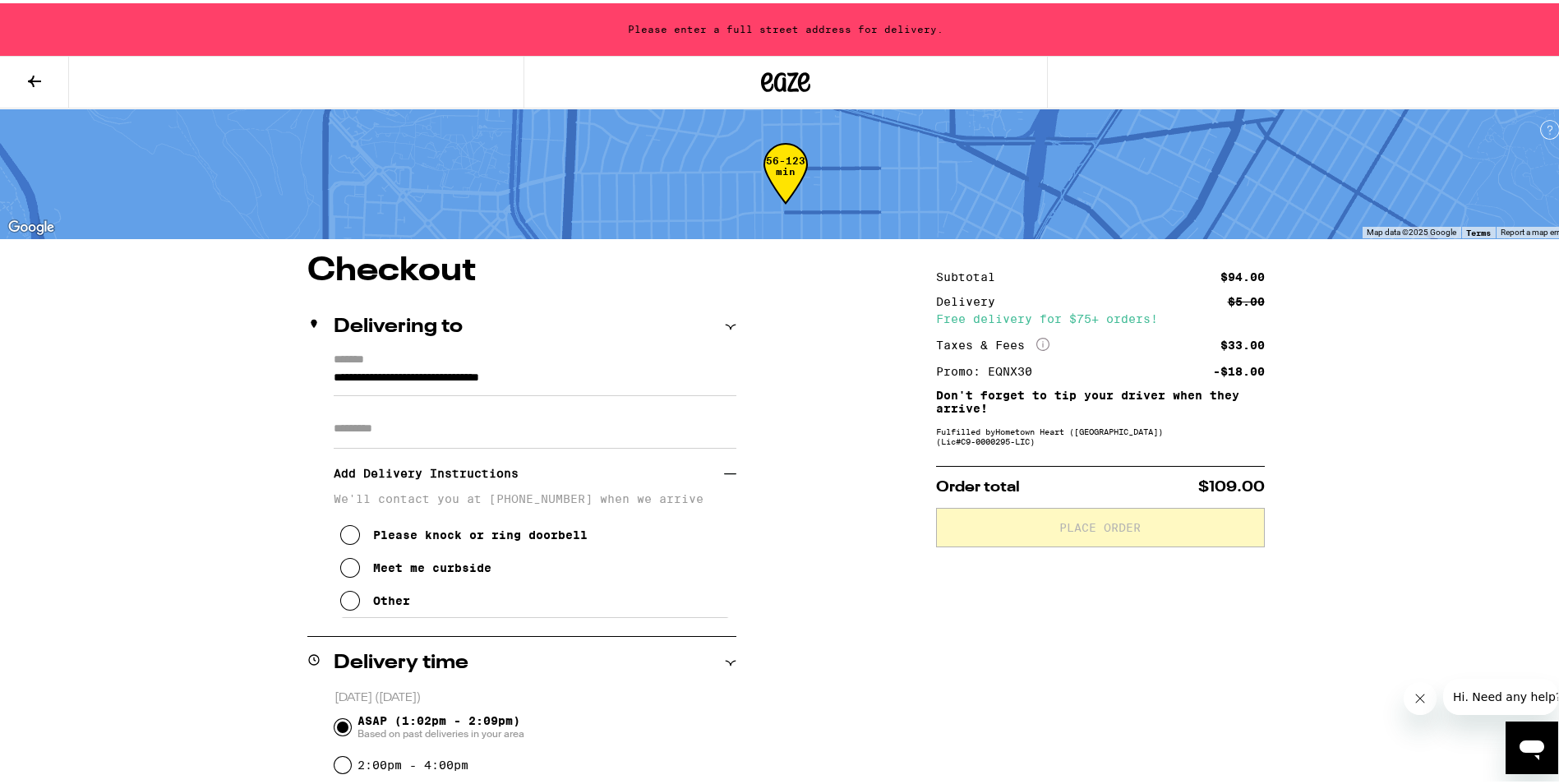
click at [381, 604] on div "Other" at bounding box center [391, 598] width 37 height 13
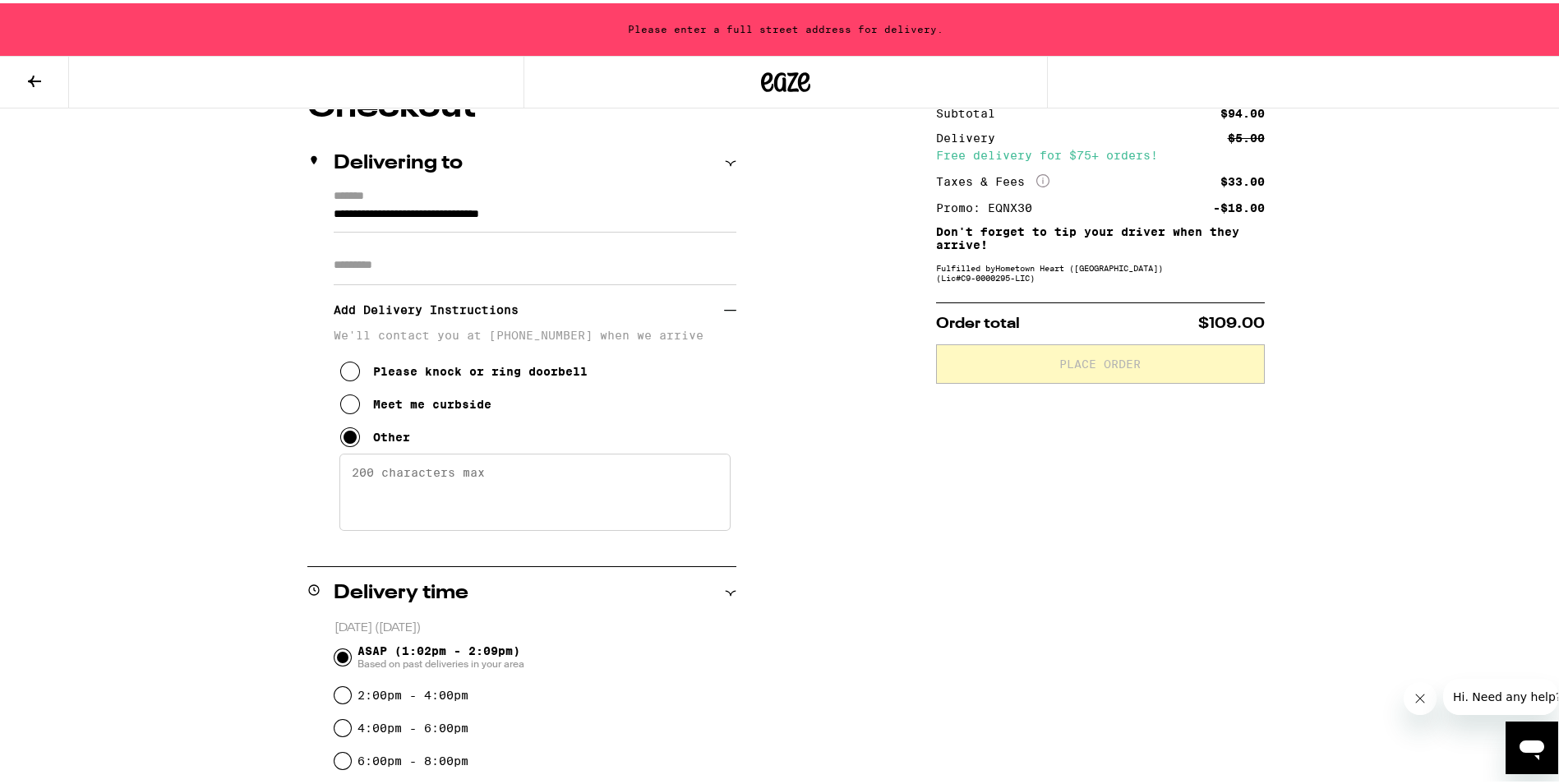
scroll to position [165, 0]
click at [499, 461] on textarea "Enter any other delivery instructions you want driver to know" at bounding box center [535, 487] width 391 height 77
type textarea "Please text or call when here so"
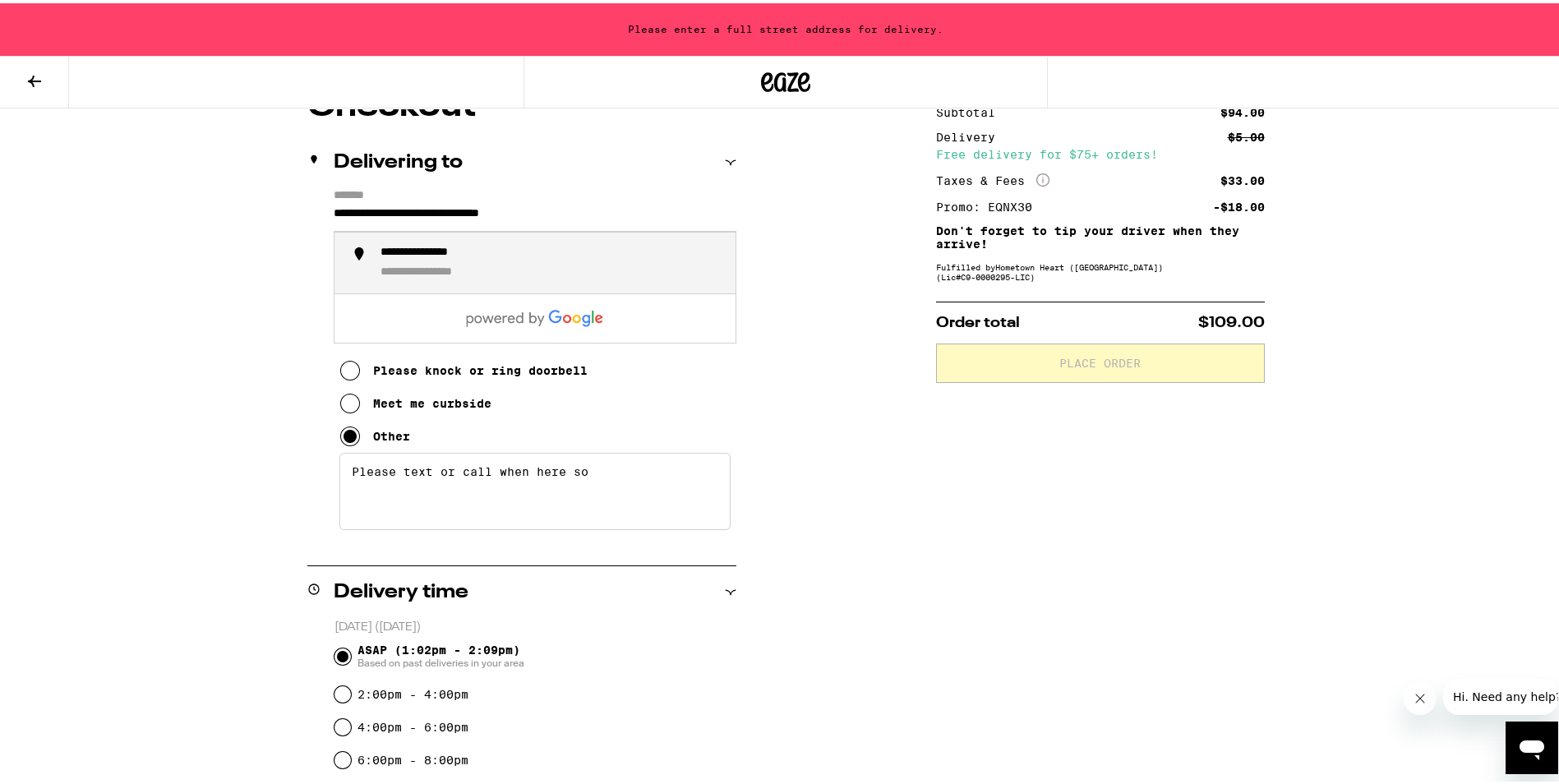
click at [351, 214] on input "**********" at bounding box center [535, 214] width 403 height 28
click at [270, 239] on div "**********" at bounding box center [785, 706] width 1183 height 1237
click at [377, 203] on input "**********" at bounding box center [535, 214] width 403 height 28
click at [390, 248] on div "**********" at bounding box center [439, 250] width 119 height 15
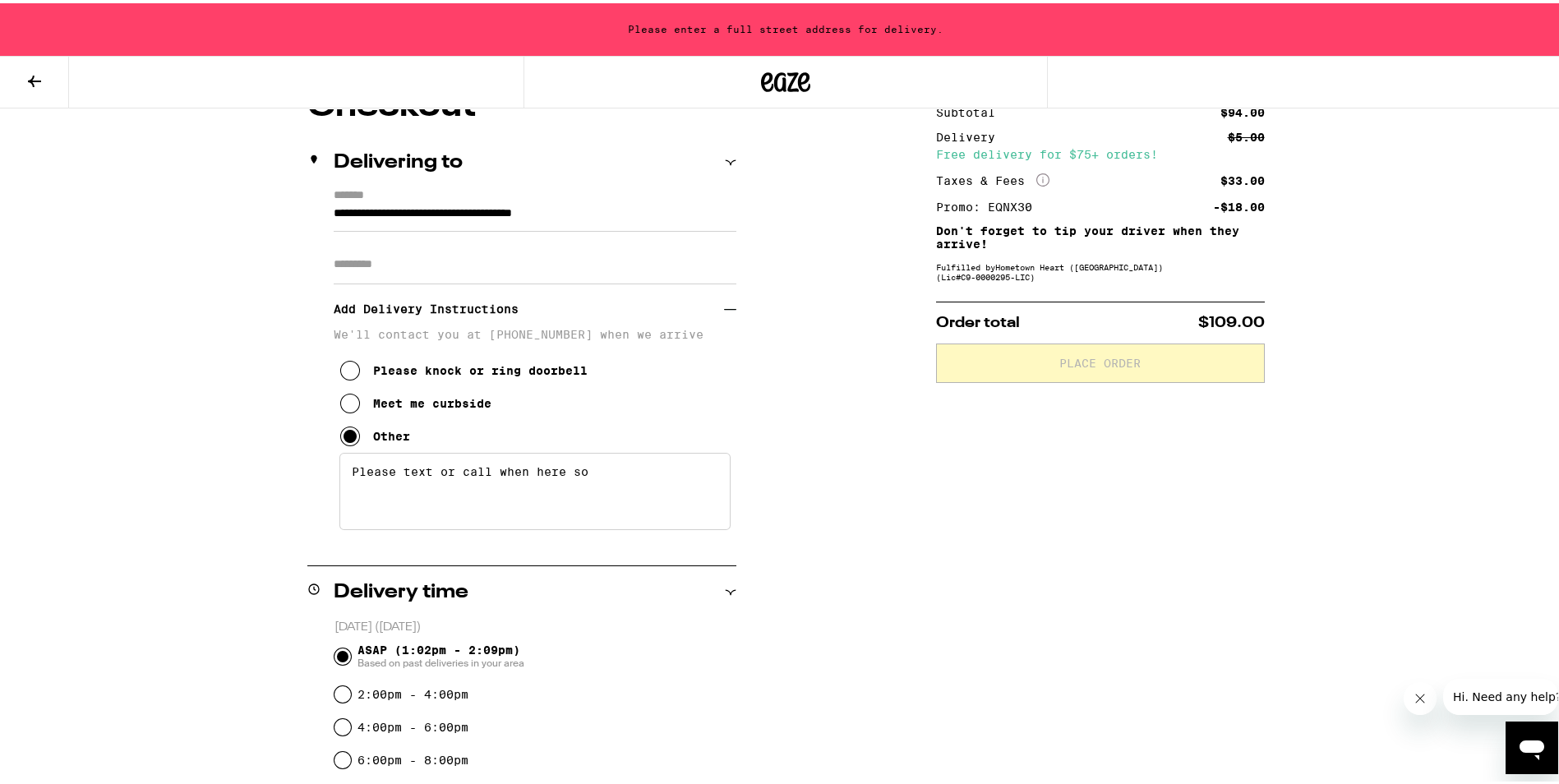
type input "**********"
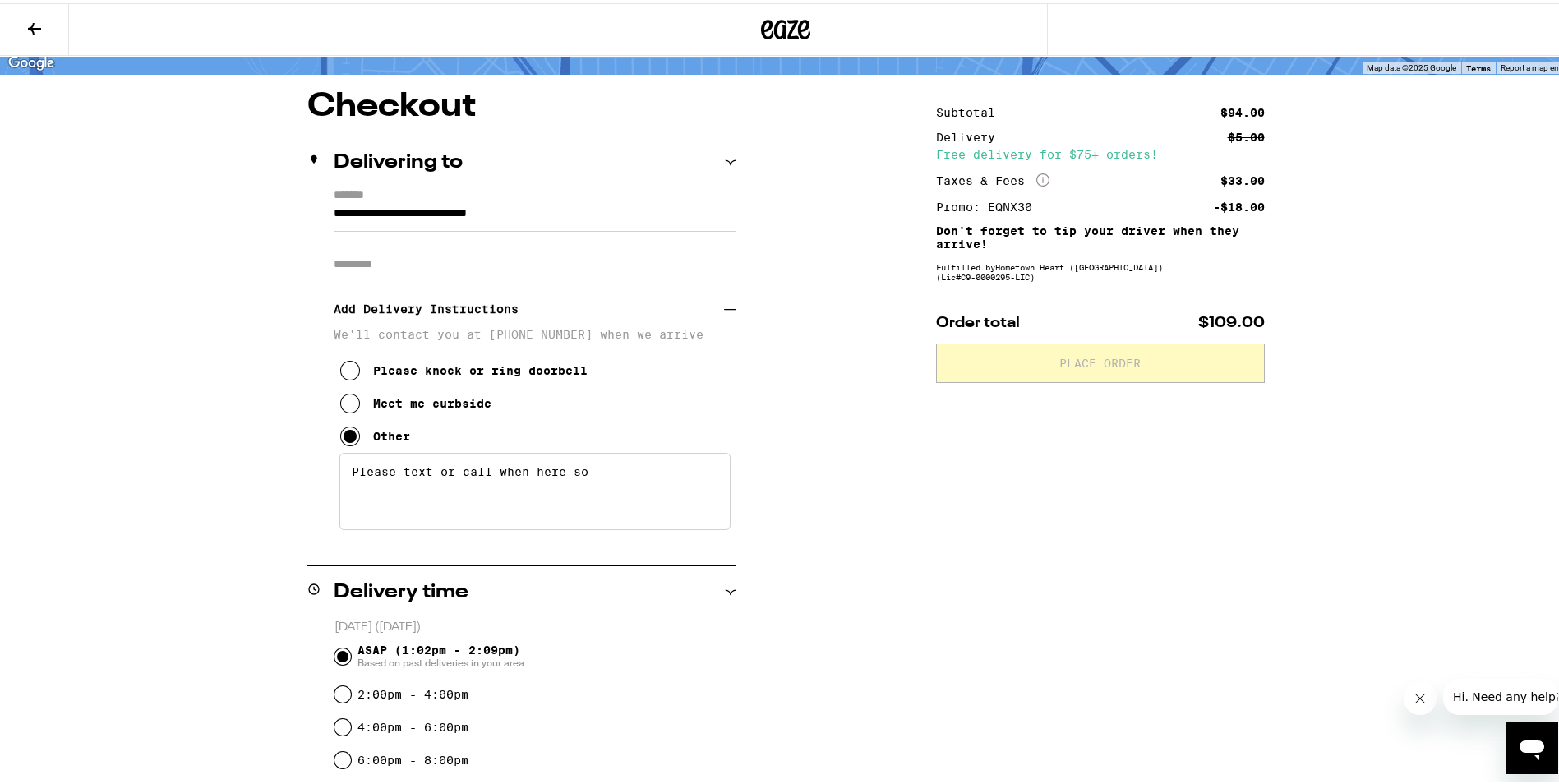
click at [381, 265] on input "Apt/Suite" at bounding box center [535, 261] width 403 height 39
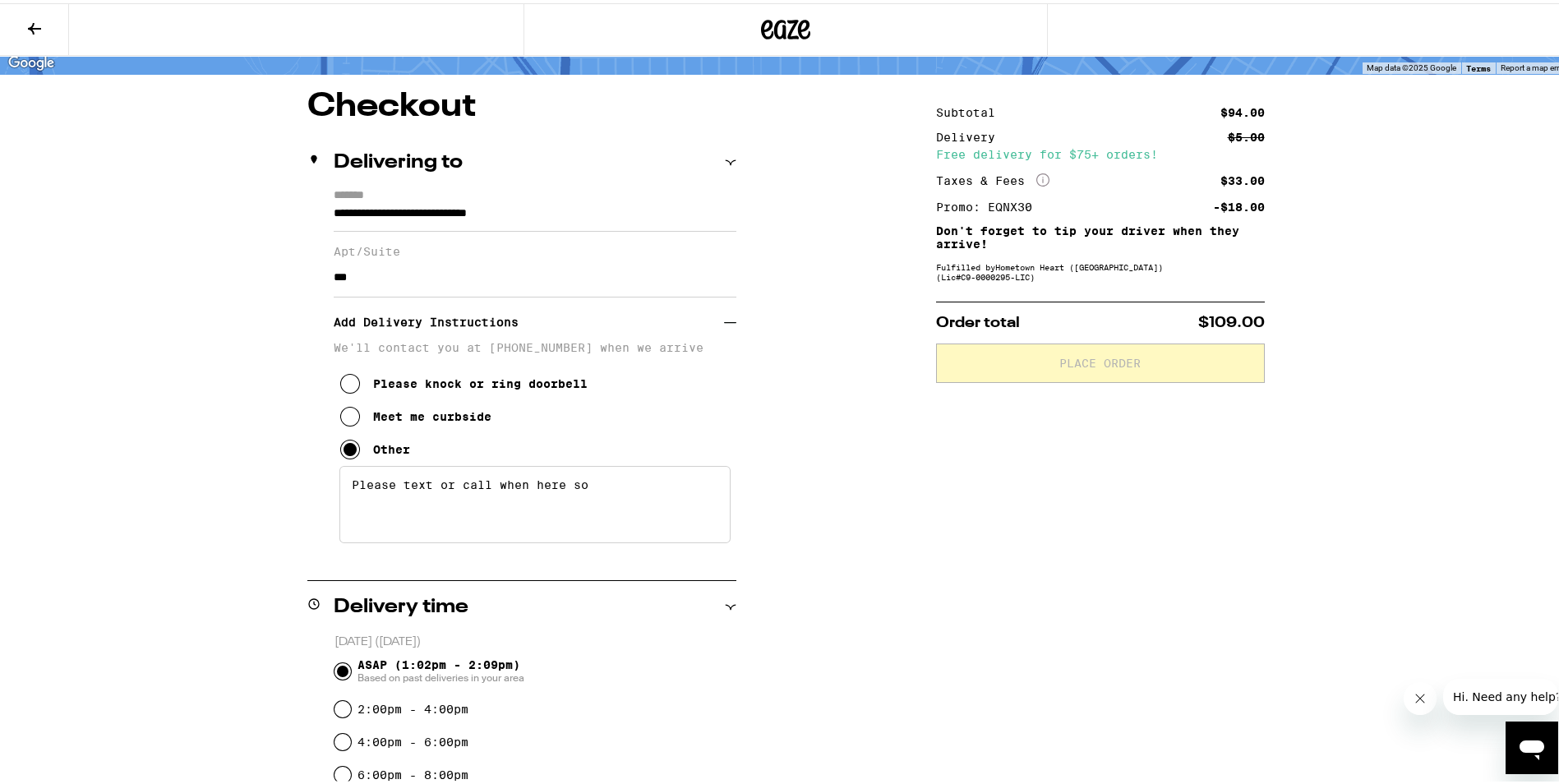
type input "***"
click at [146, 294] on div "**********" at bounding box center [785, 613] width 1571 height 1451
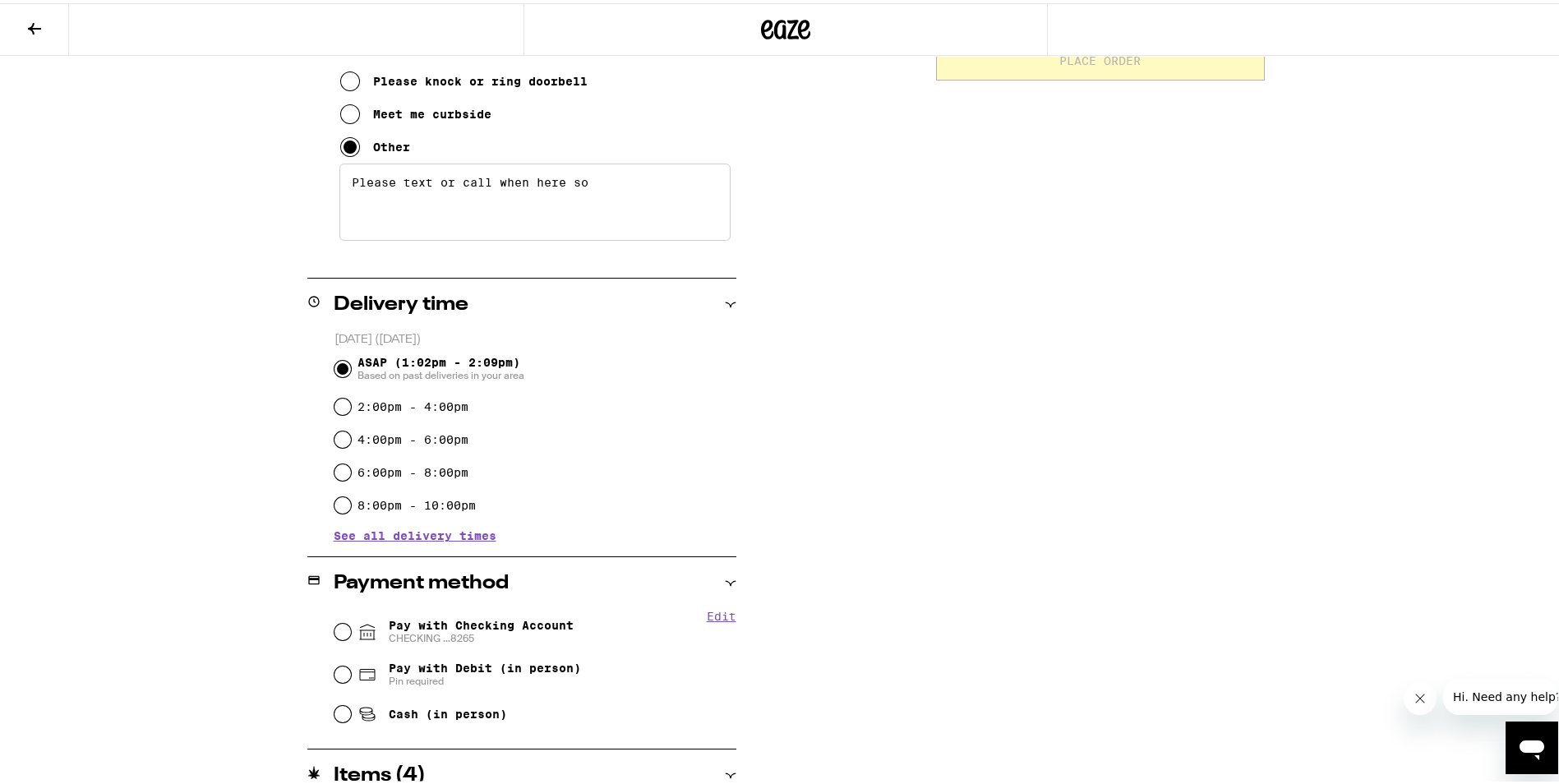
scroll to position [440, 0]
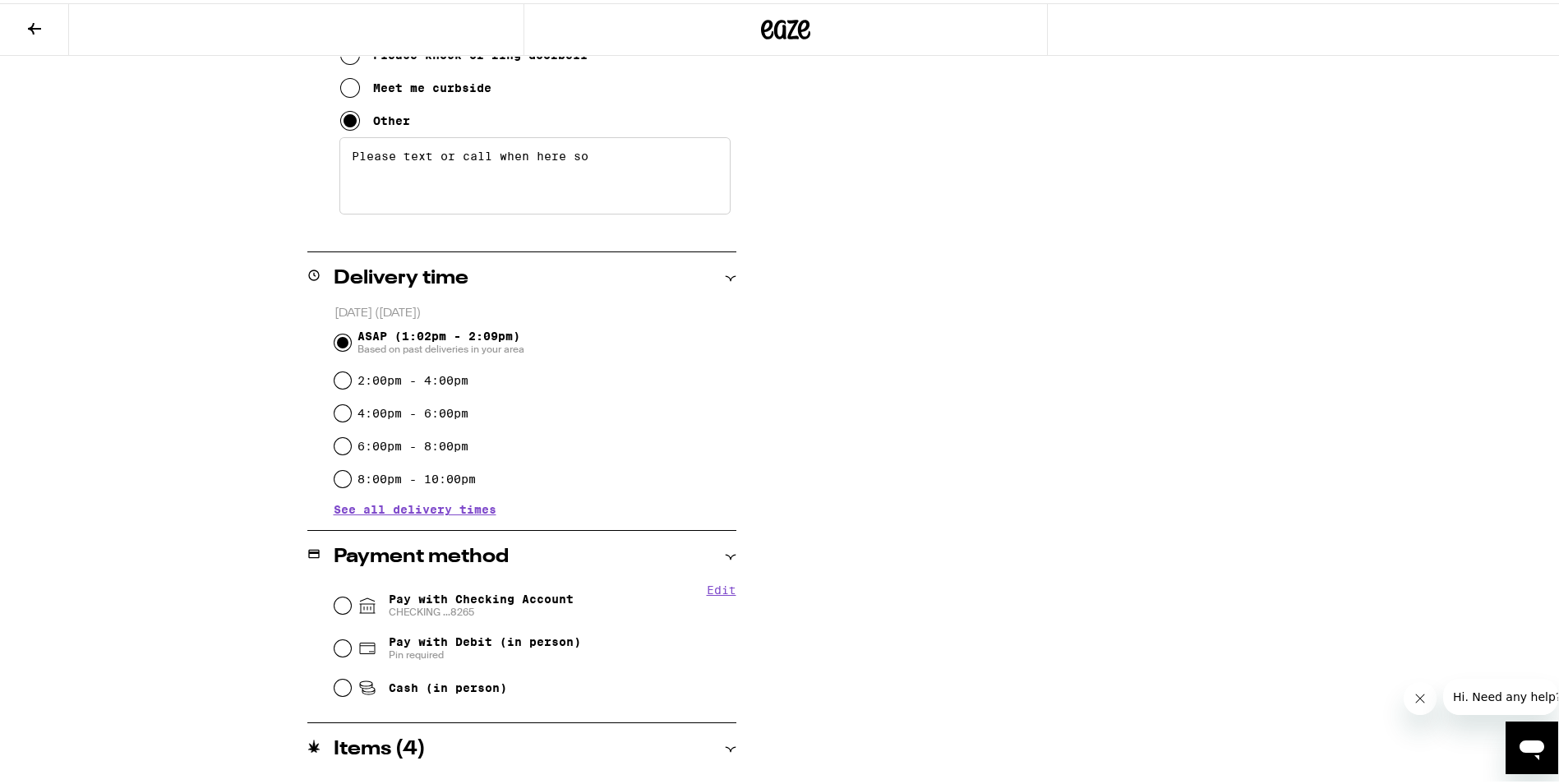
click at [421, 598] on span "Pay with Checking Account CHECKING ...8265" at bounding box center [480, 602] width 185 height 26
click at [351, 598] on input "Pay with Checking Account CHECKING ...8265" at bounding box center [343, 602] width 16 height 16
radio input "true"
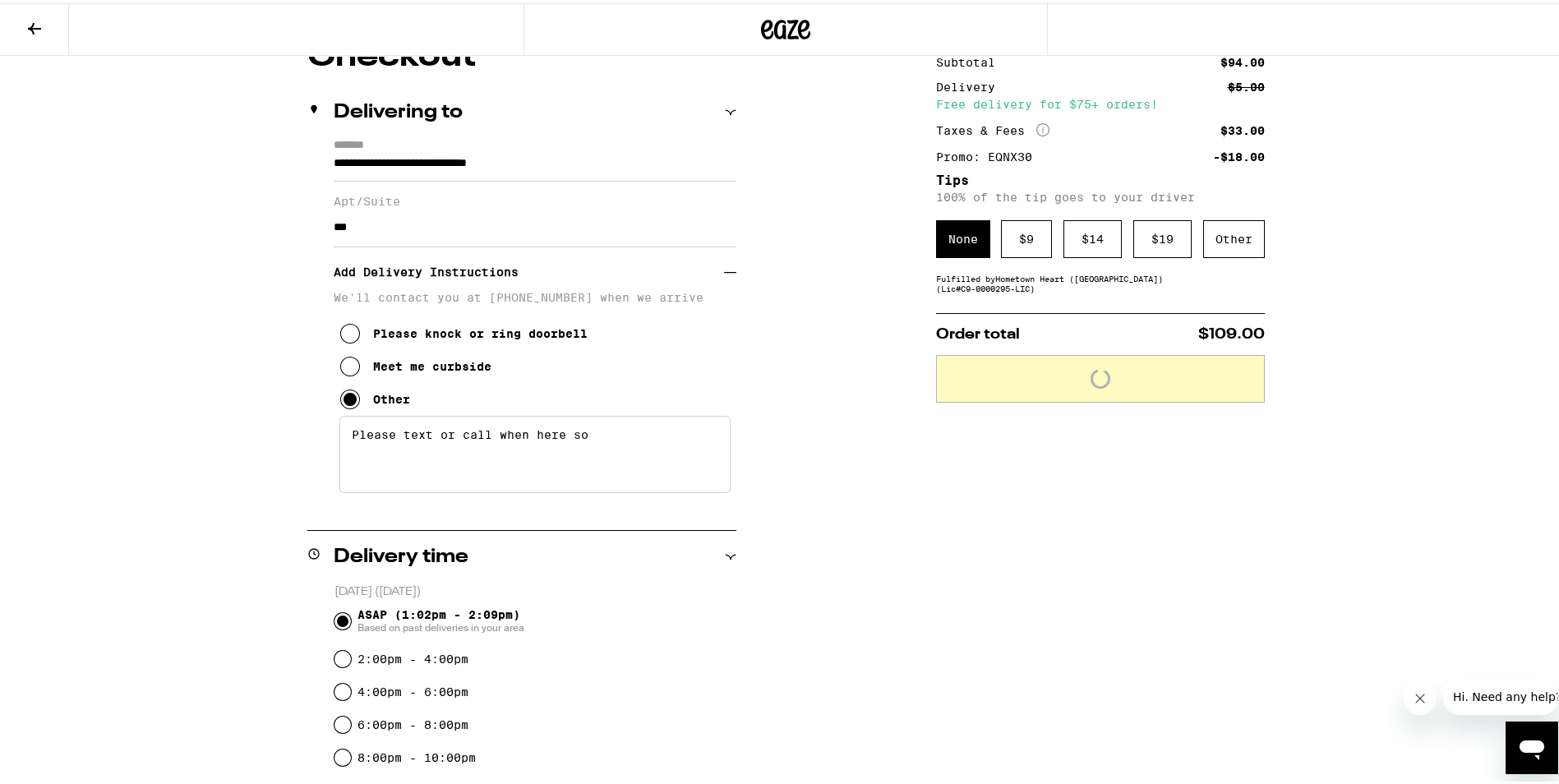
scroll to position [112, 0]
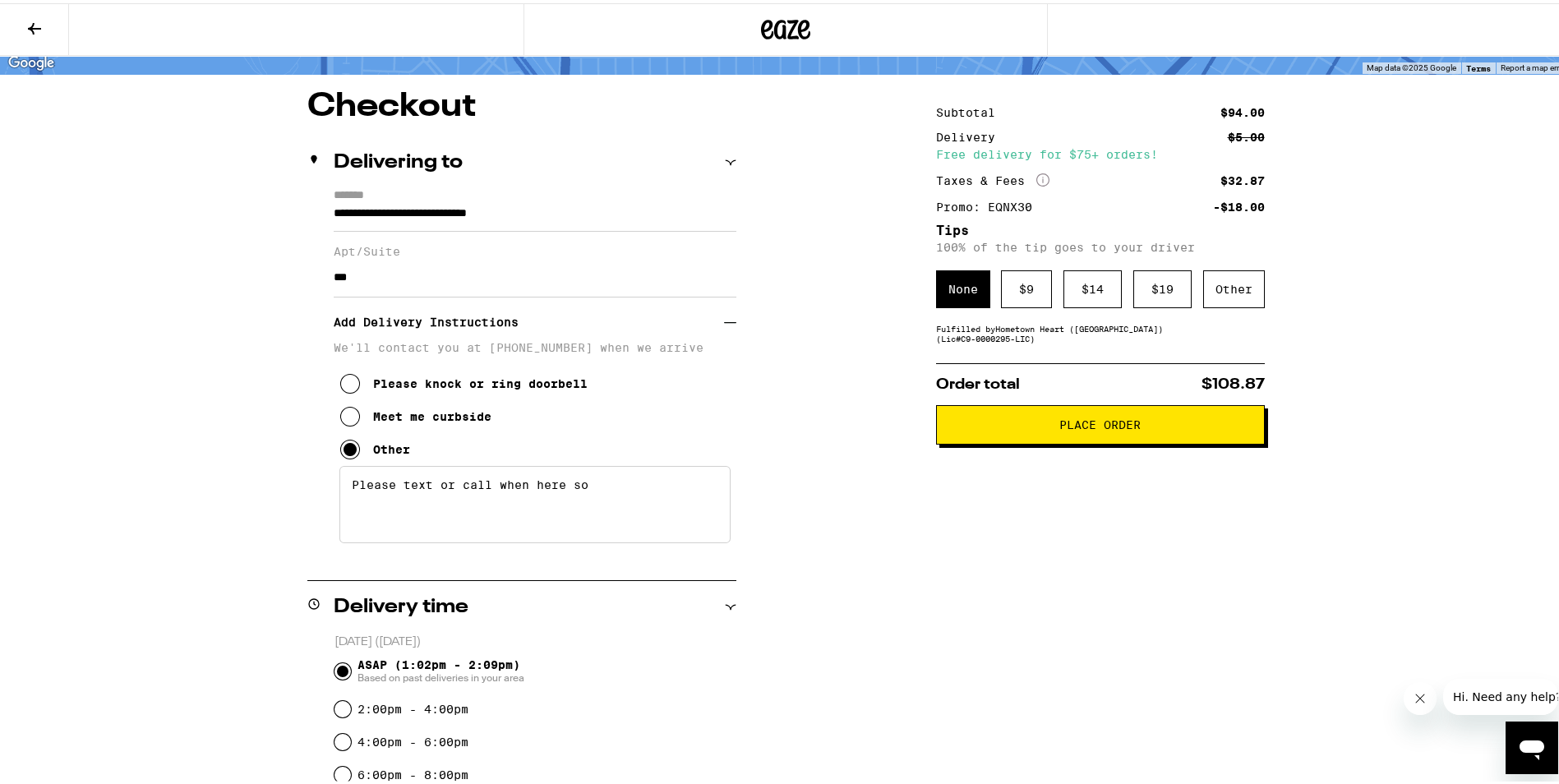
click at [637, 505] on textarea "Please text or call when here so" at bounding box center [535, 501] width 391 height 77
click at [346, 490] on textarea "Please text or call when here so" at bounding box center [535, 501] width 391 height 77
type textarea "Please text or call when here so i can come down"
click at [1224, 288] on div "Other" at bounding box center [1234, 286] width 62 height 38
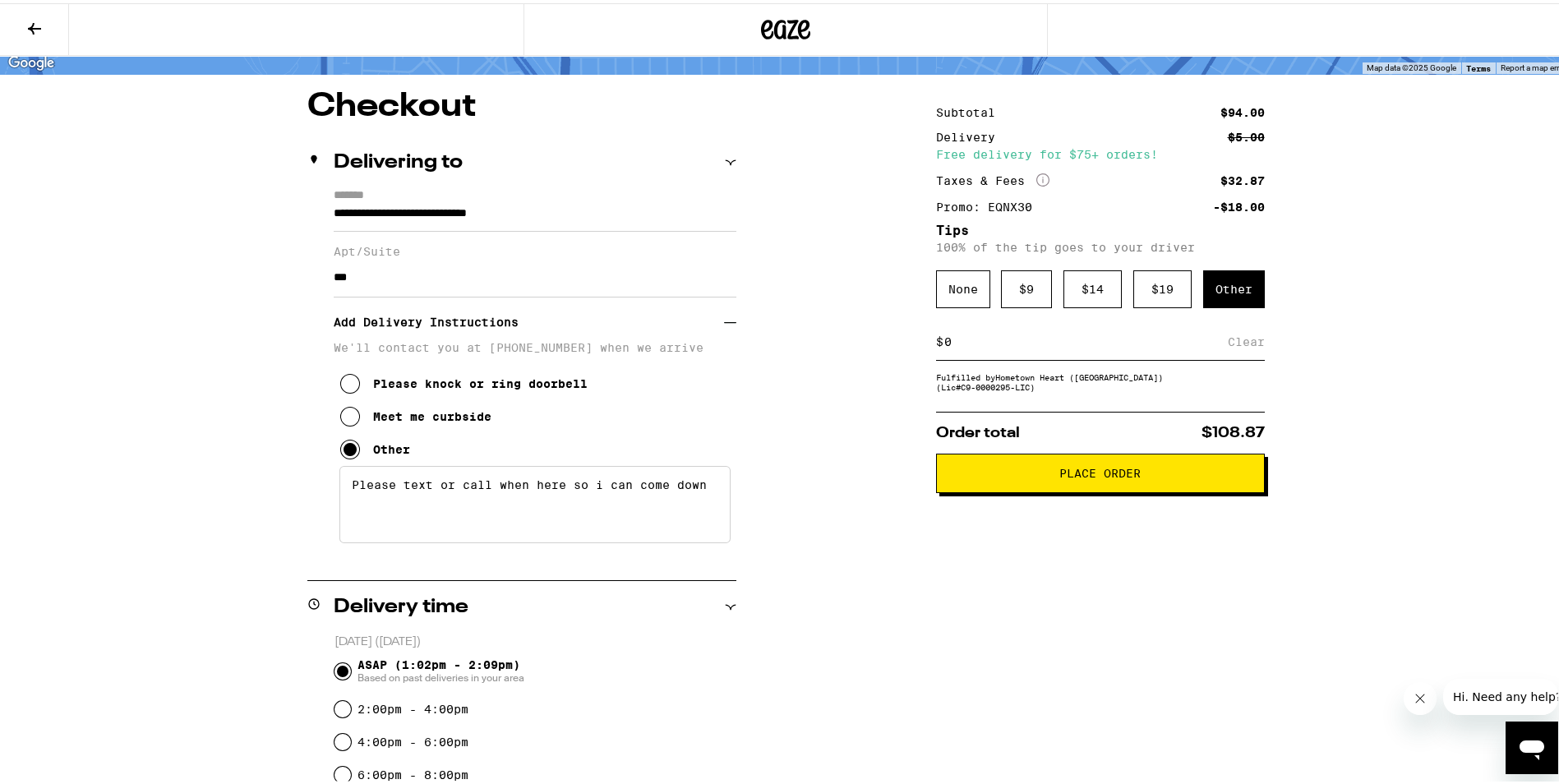
click at [1103, 340] on input at bounding box center [1085, 338] width 285 height 15
type input "10"
click at [1235, 339] on div "Save" at bounding box center [1250, 338] width 30 height 36
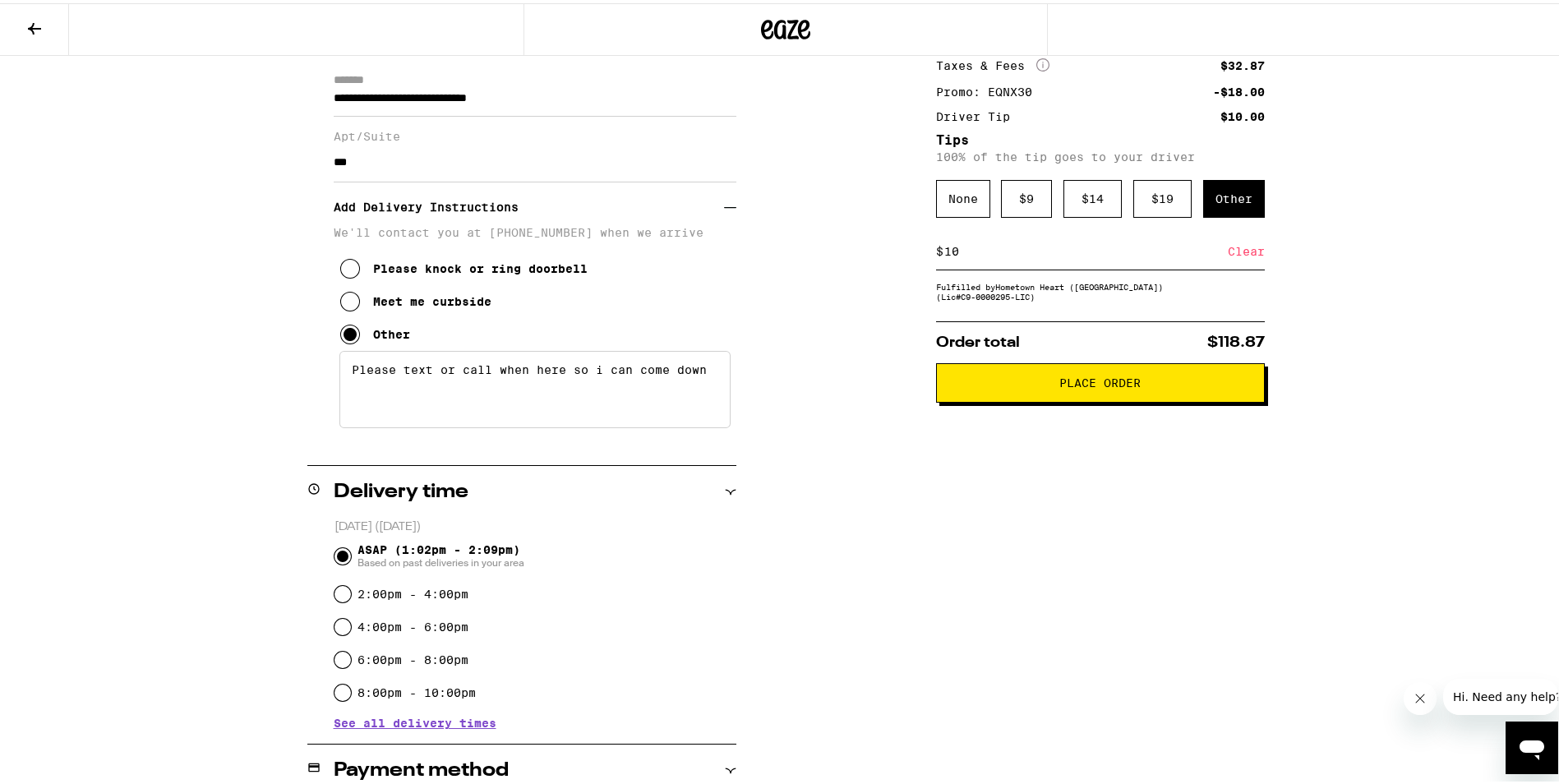
scroll to position [226, 0]
click at [1116, 398] on button "Place Order" at bounding box center [1100, 380] width 328 height 39
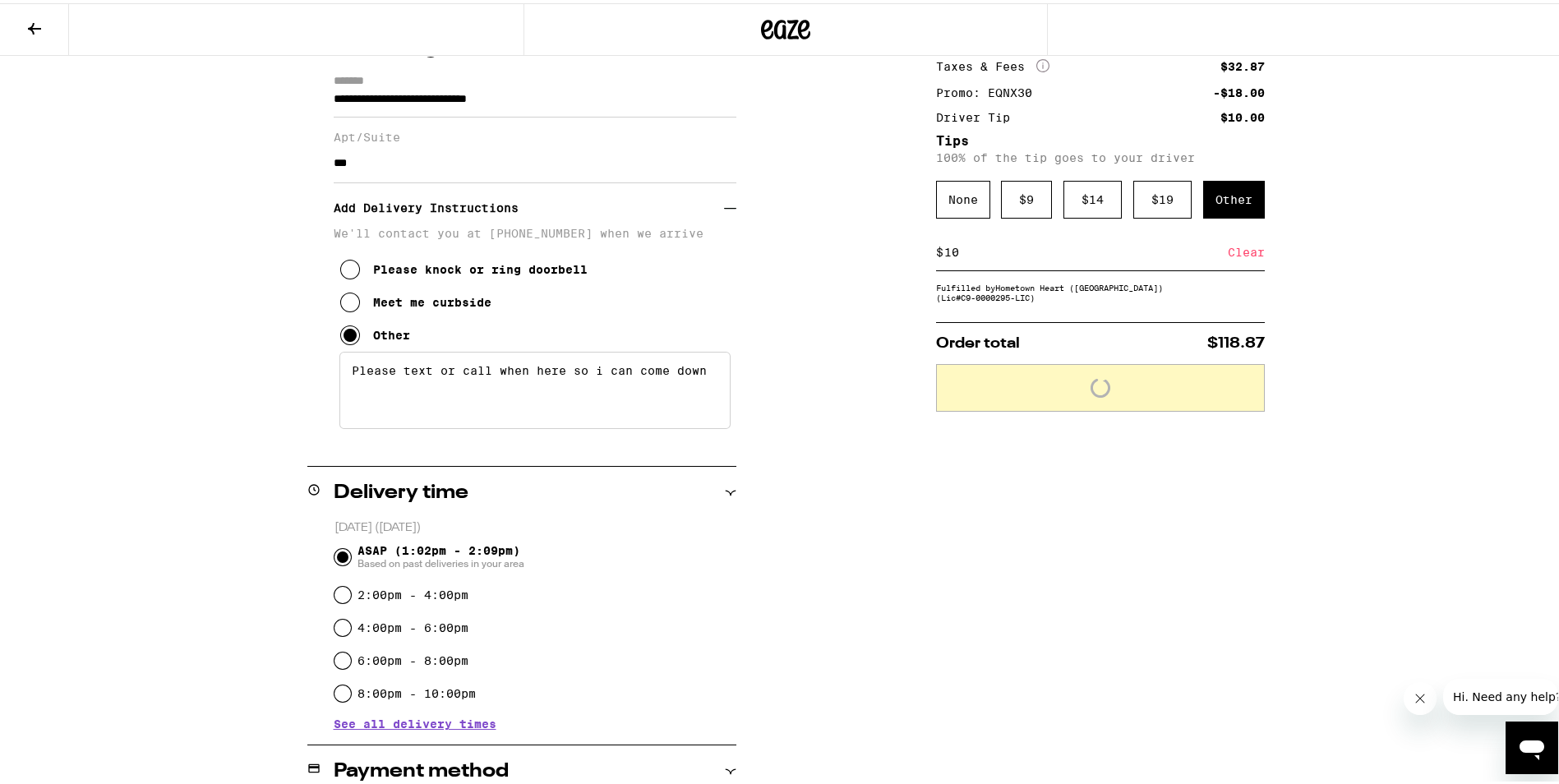
scroll to position [0, 0]
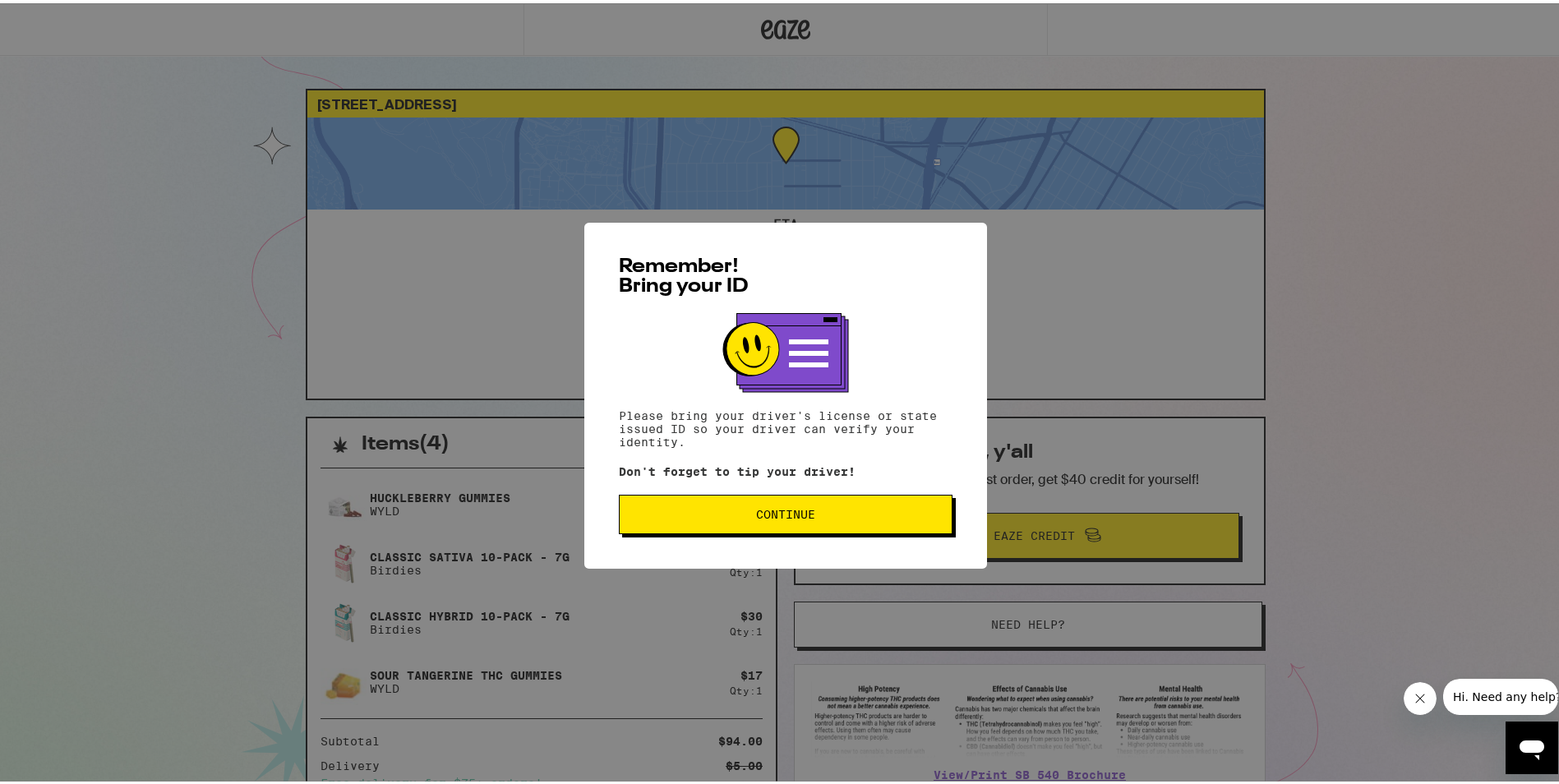
click at [758, 516] on span "Continue" at bounding box center [785, 511] width 59 height 12
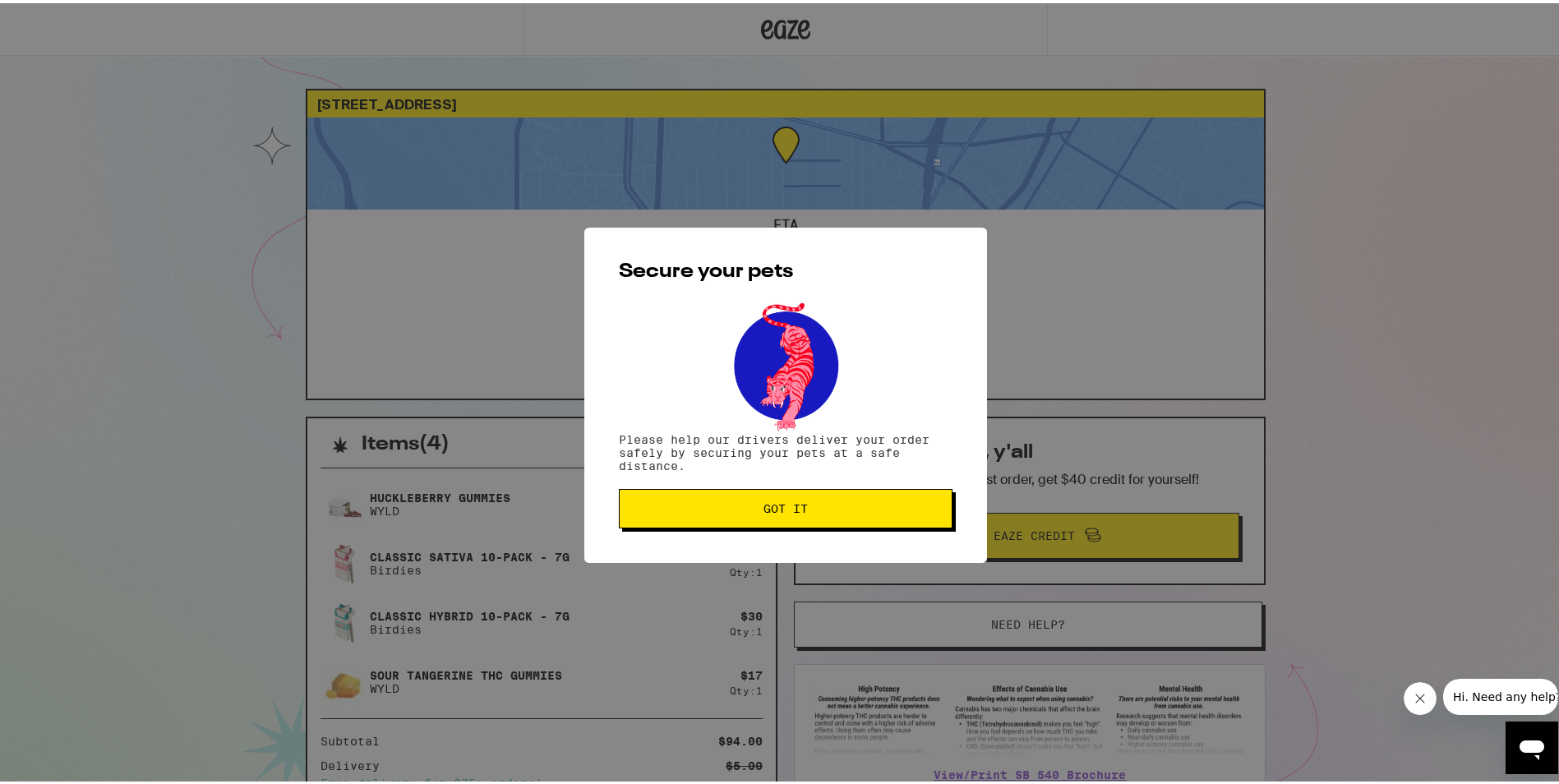
click at [760, 515] on button "Got it" at bounding box center [785, 505] width 334 height 39
